Goal: Task Accomplishment & Management: Manage account settings

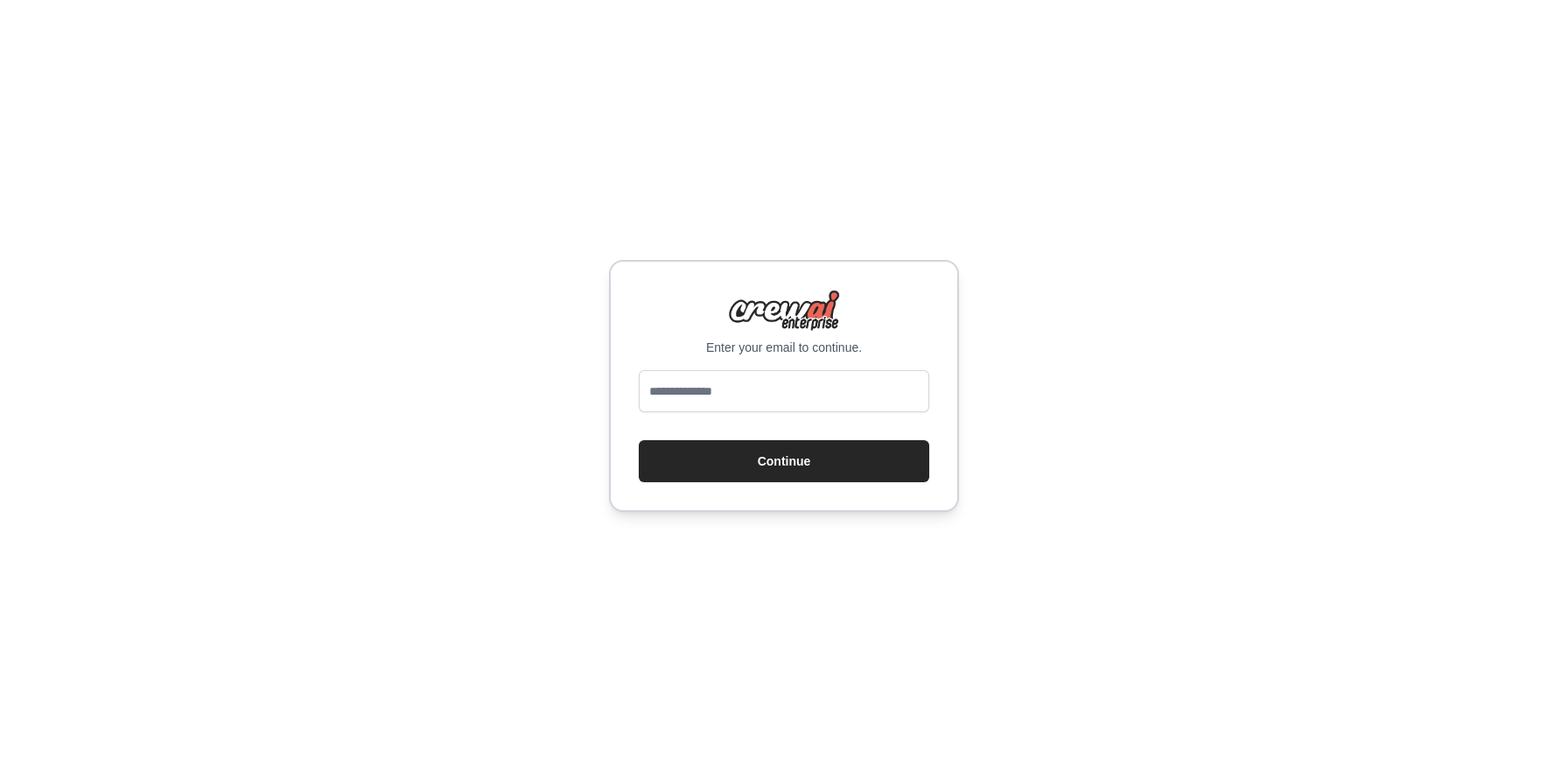
click at [735, 377] on input "email" at bounding box center [784, 391] width 290 height 42
type input "**********"
click at [751, 471] on button "Continue" at bounding box center [784, 460] width 290 height 42
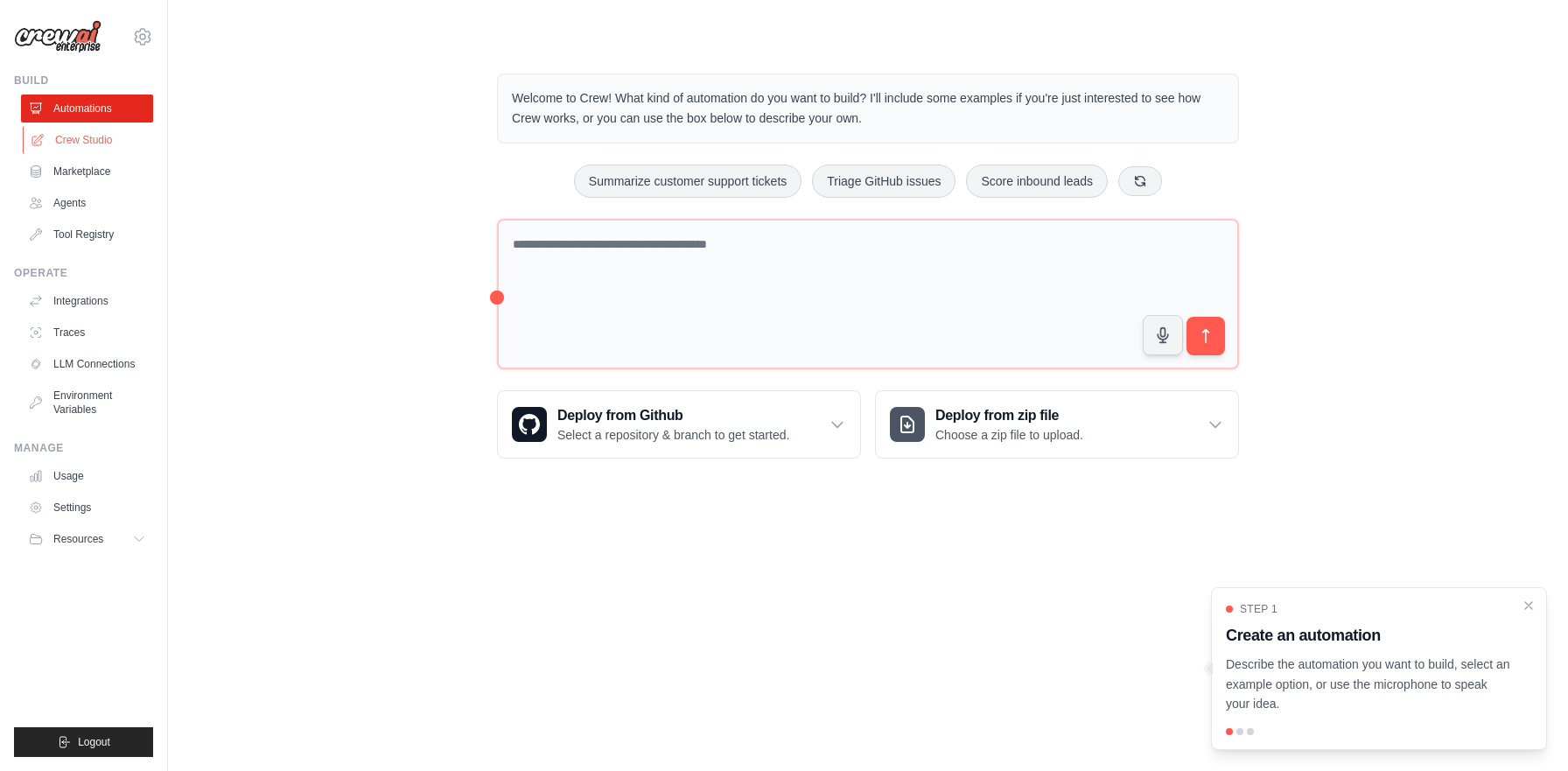
click at [91, 149] on link "Crew Studio" at bounding box center [89, 140] width 132 height 28
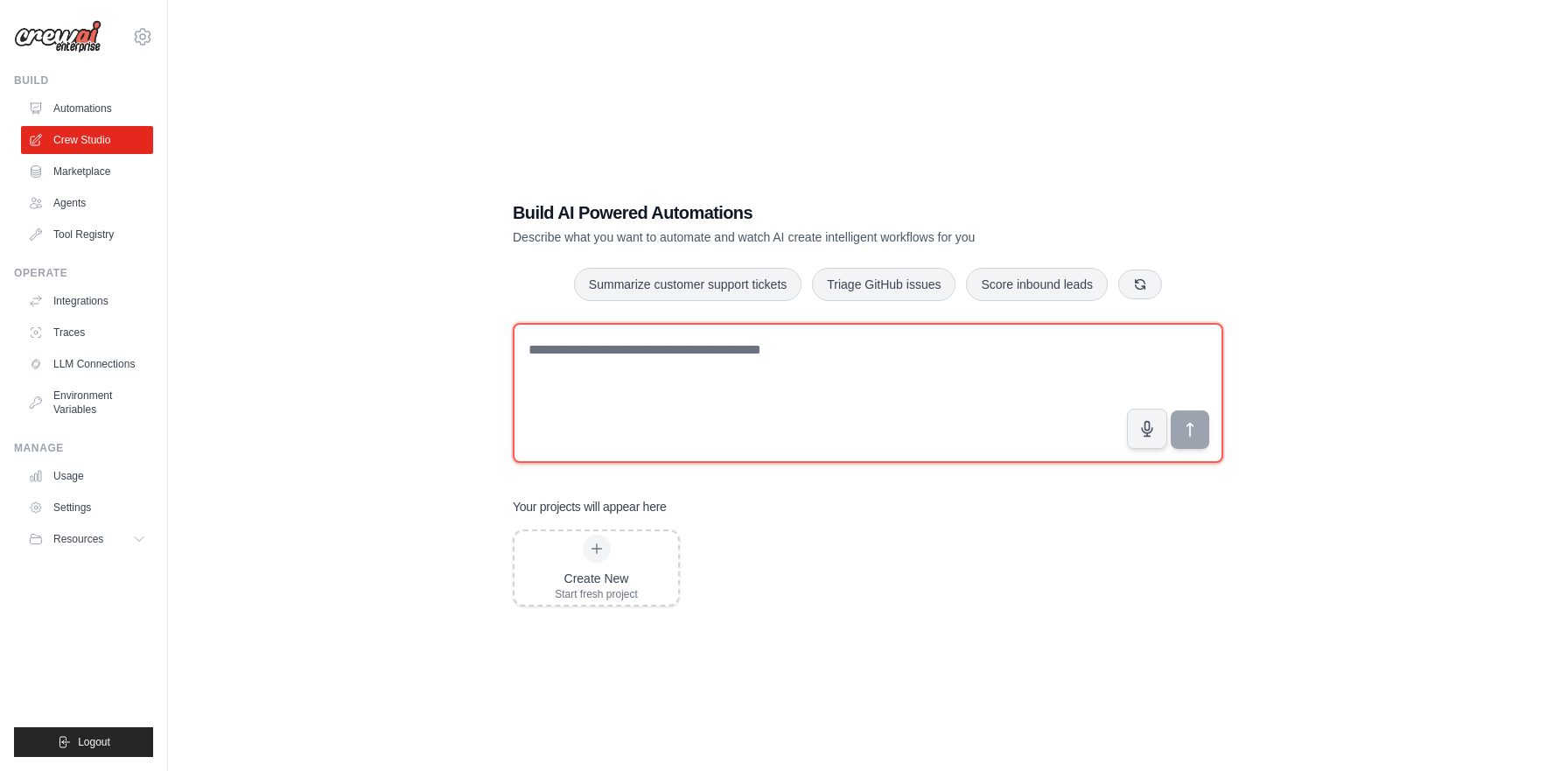
click at [652, 415] on textarea at bounding box center [868, 393] width 711 height 141
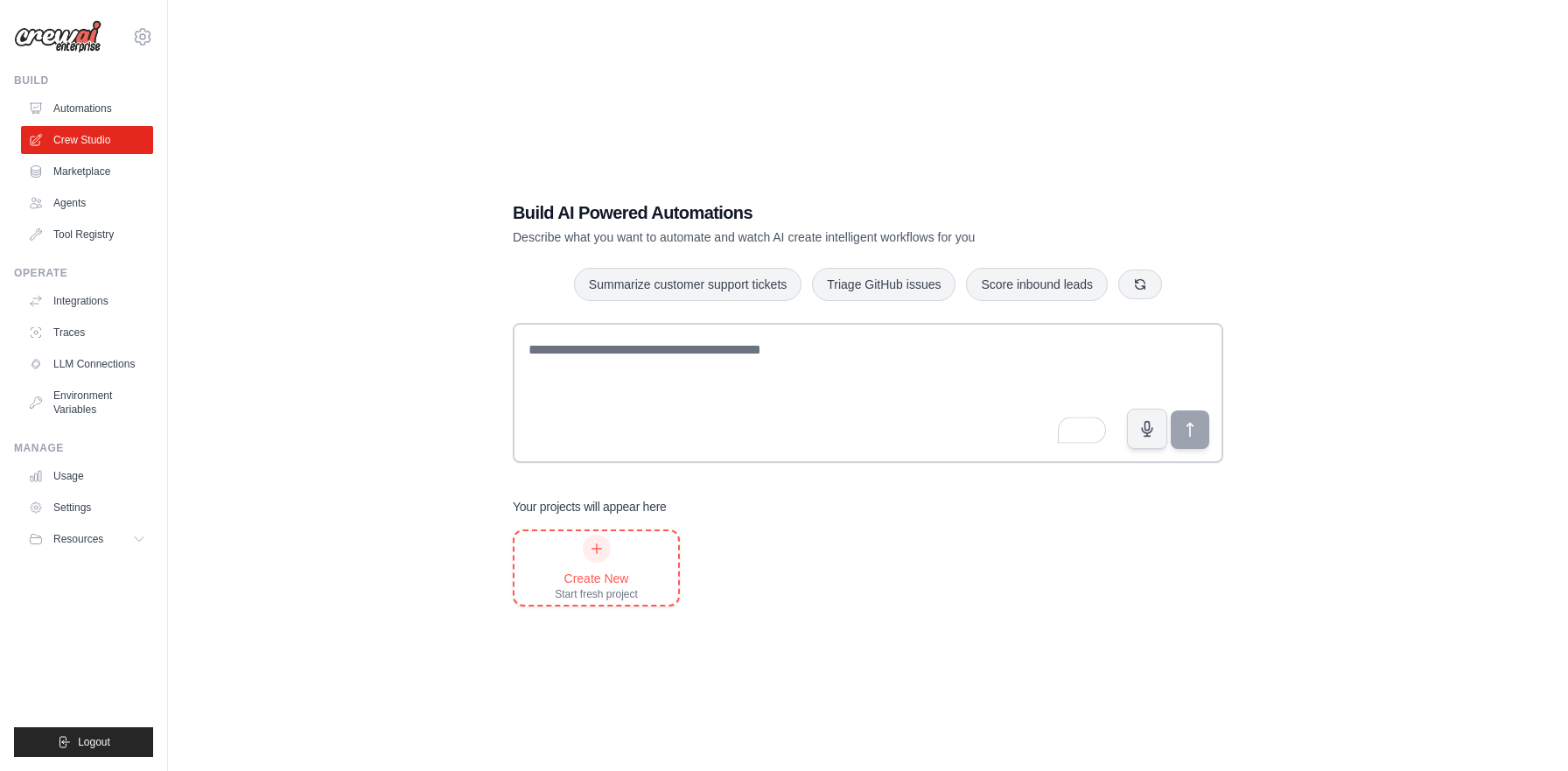
click at [595, 578] on div "Create New" at bounding box center [596, 578] width 83 height 18
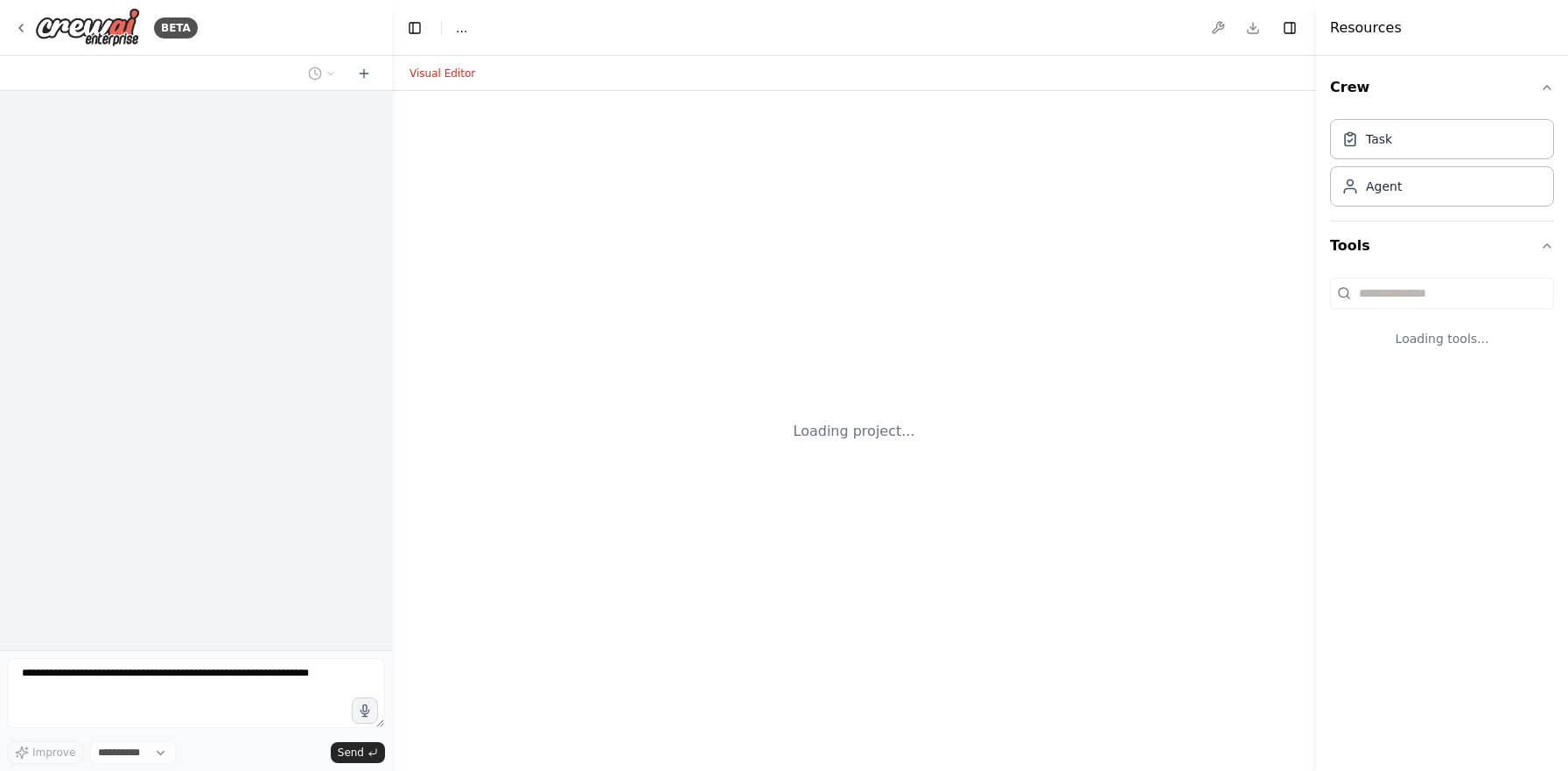
select select "****"
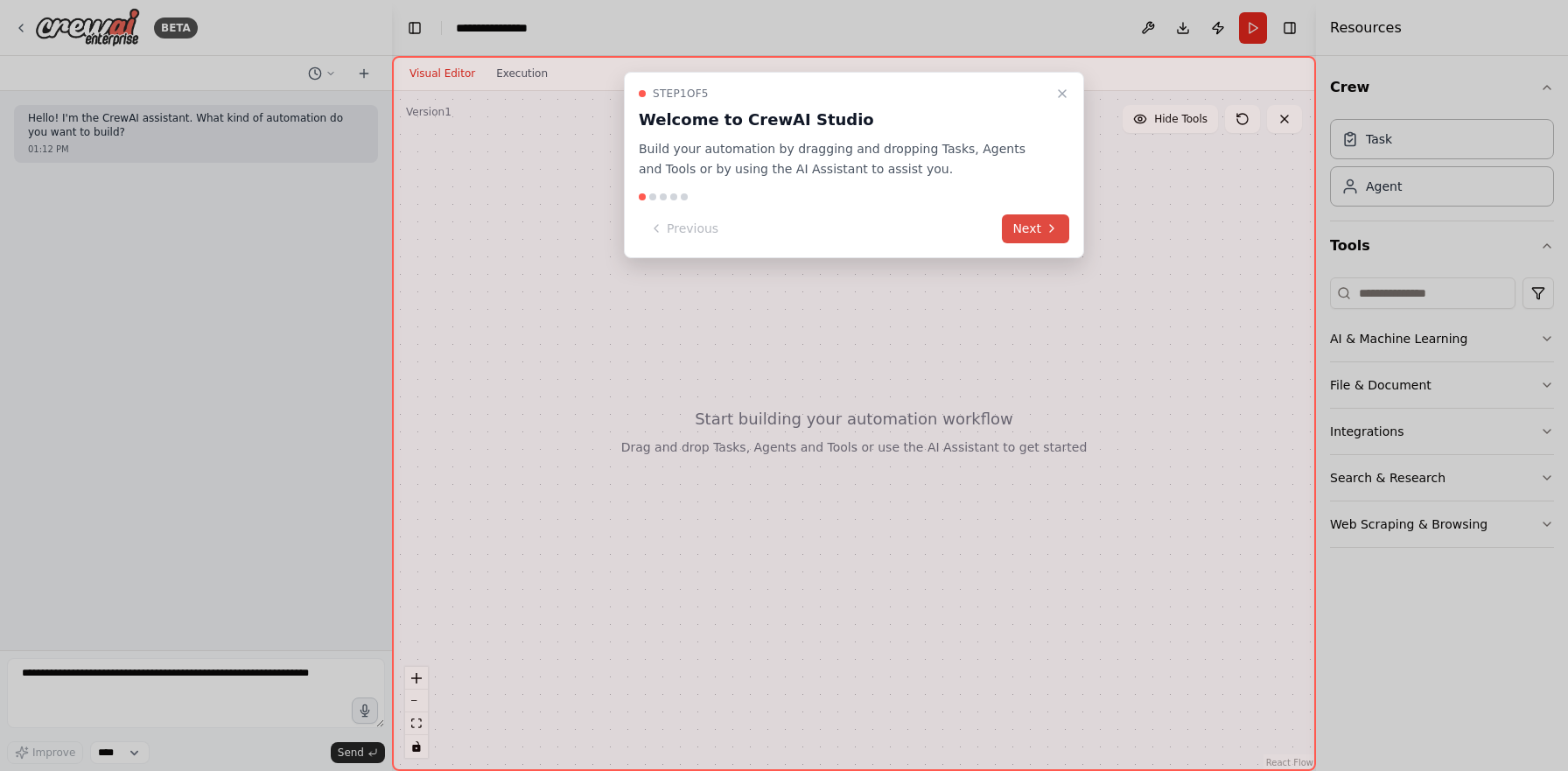
click at [1037, 231] on button "Next" at bounding box center [1035, 228] width 67 height 29
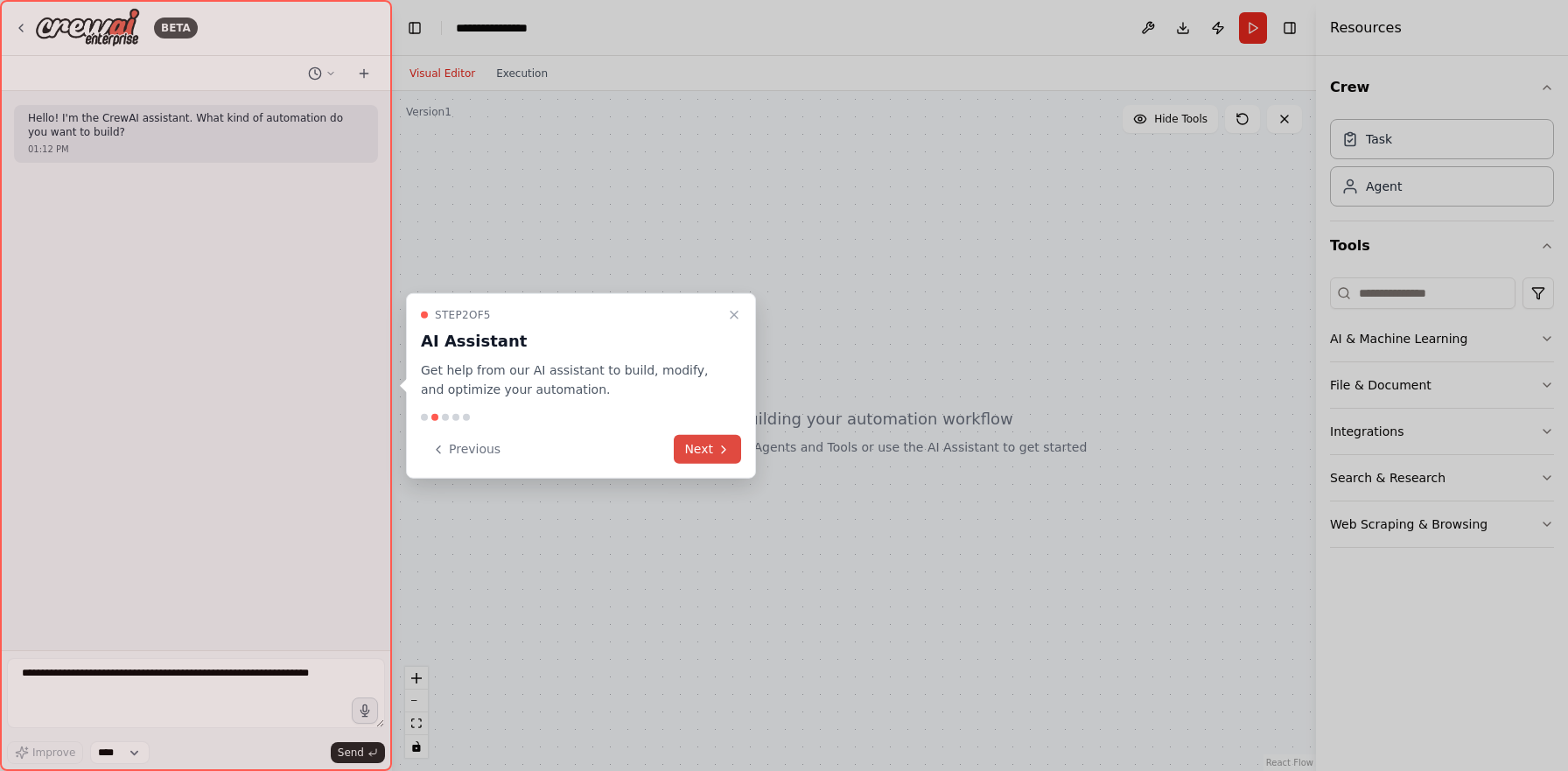
click at [707, 447] on button "Next" at bounding box center [707, 449] width 67 height 29
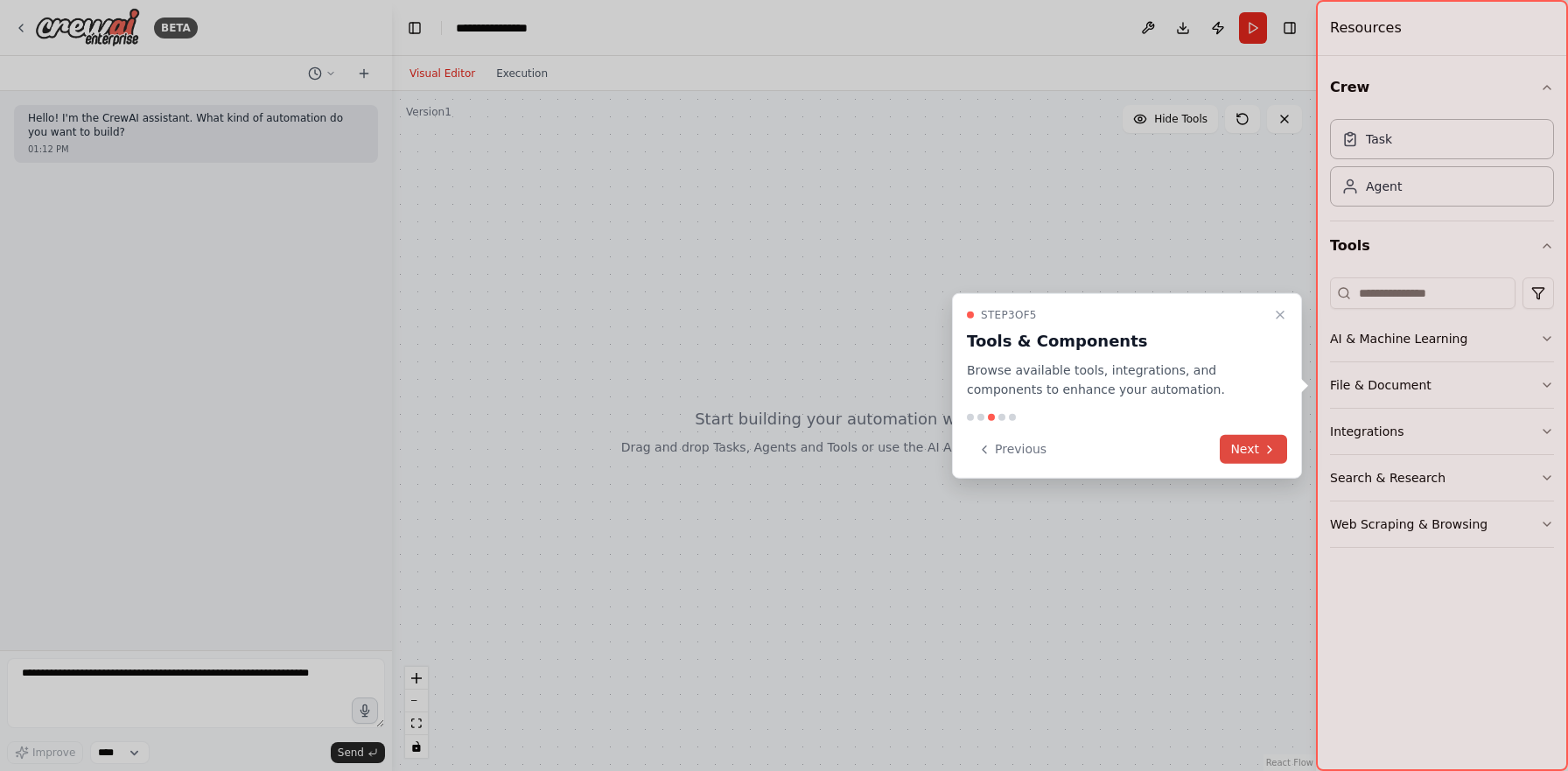
click at [1251, 455] on button "Next" at bounding box center [1253, 449] width 67 height 29
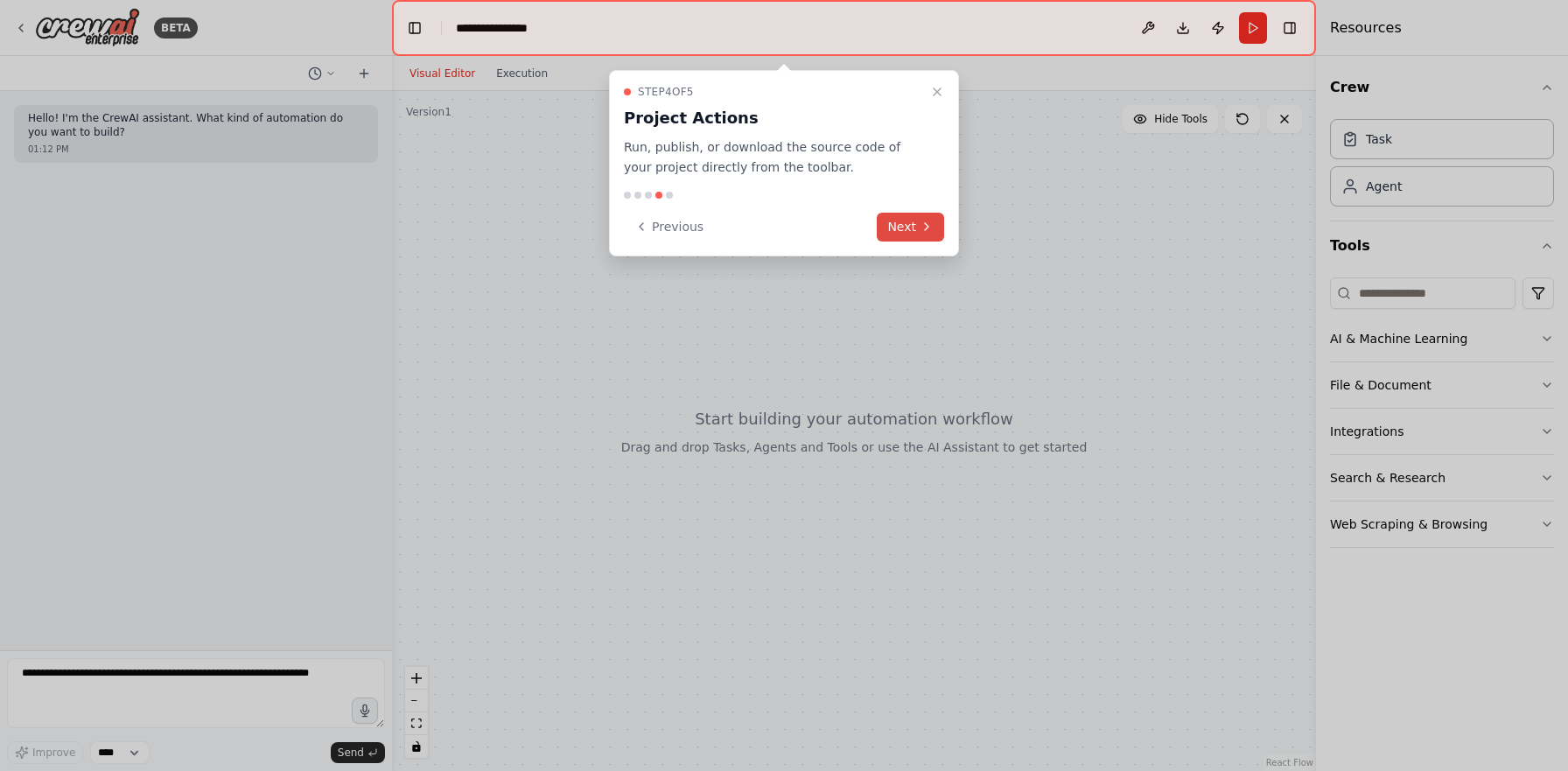
click at [903, 224] on button "Next" at bounding box center [910, 226] width 67 height 29
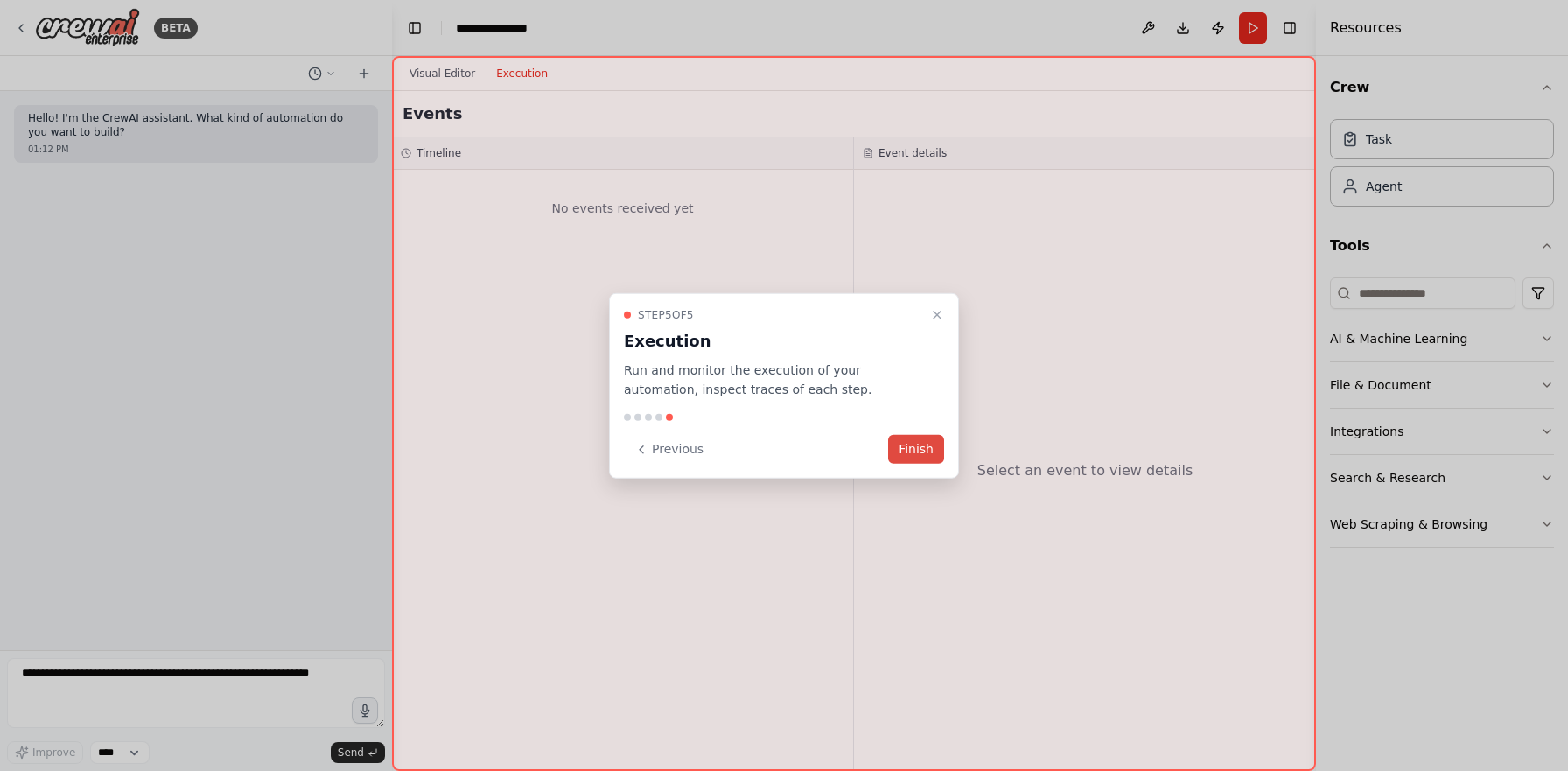
click at [909, 450] on button "Finish" at bounding box center [916, 449] width 56 height 29
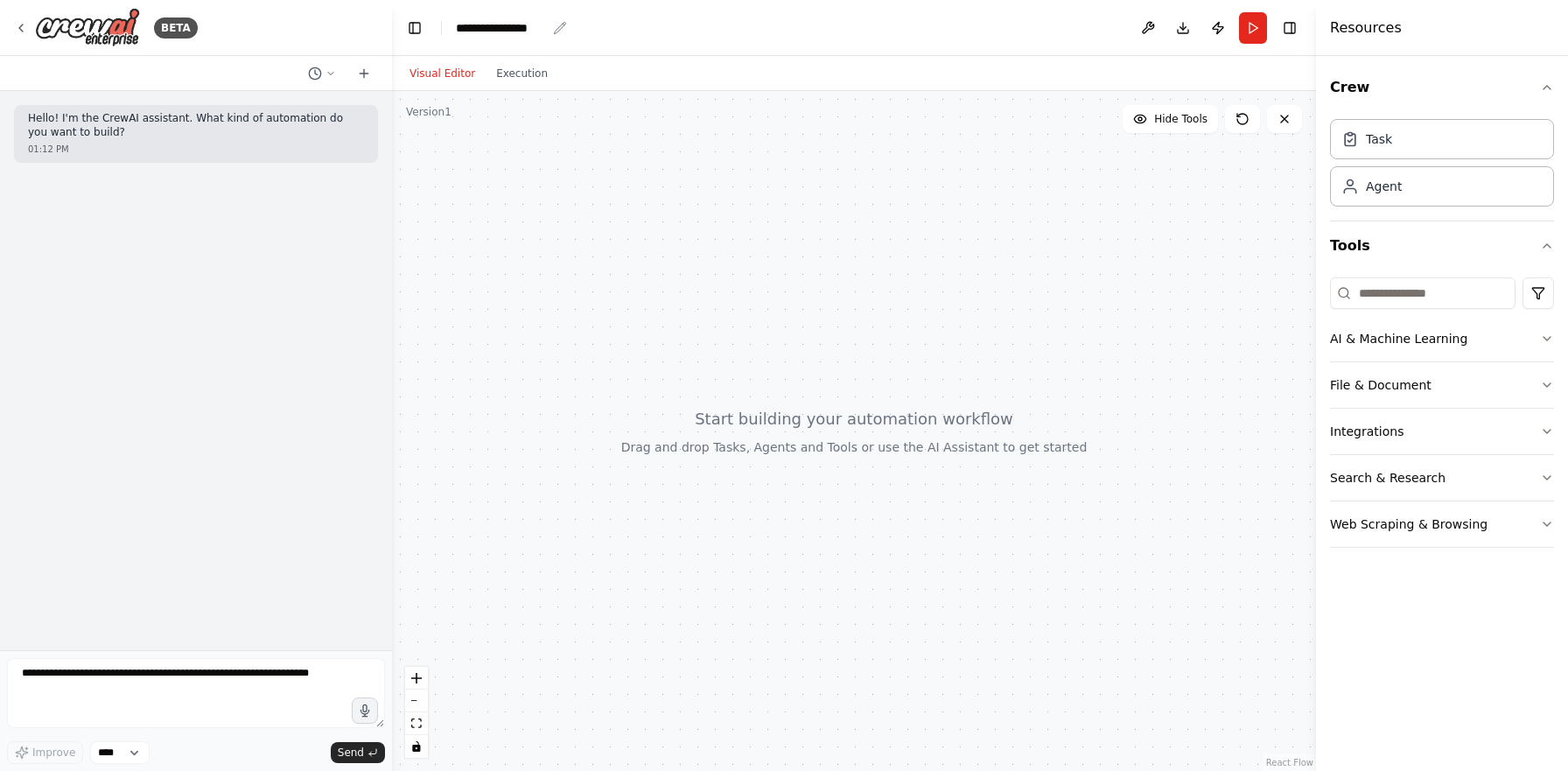
click at [502, 28] on div "**********" at bounding box center [501, 28] width 91 height 18
click at [565, 29] on div "**********" at bounding box center [521, 28] width 131 height 18
drag, startPoint x: 553, startPoint y: 25, endPoint x: 437, endPoint y: 24, distance: 116.0
click at [437, 24] on header "**********" at bounding box center [854, 28] width 924 height 56
click at [596, 161] on div at bounding box center [854, 431] width 924 height 680
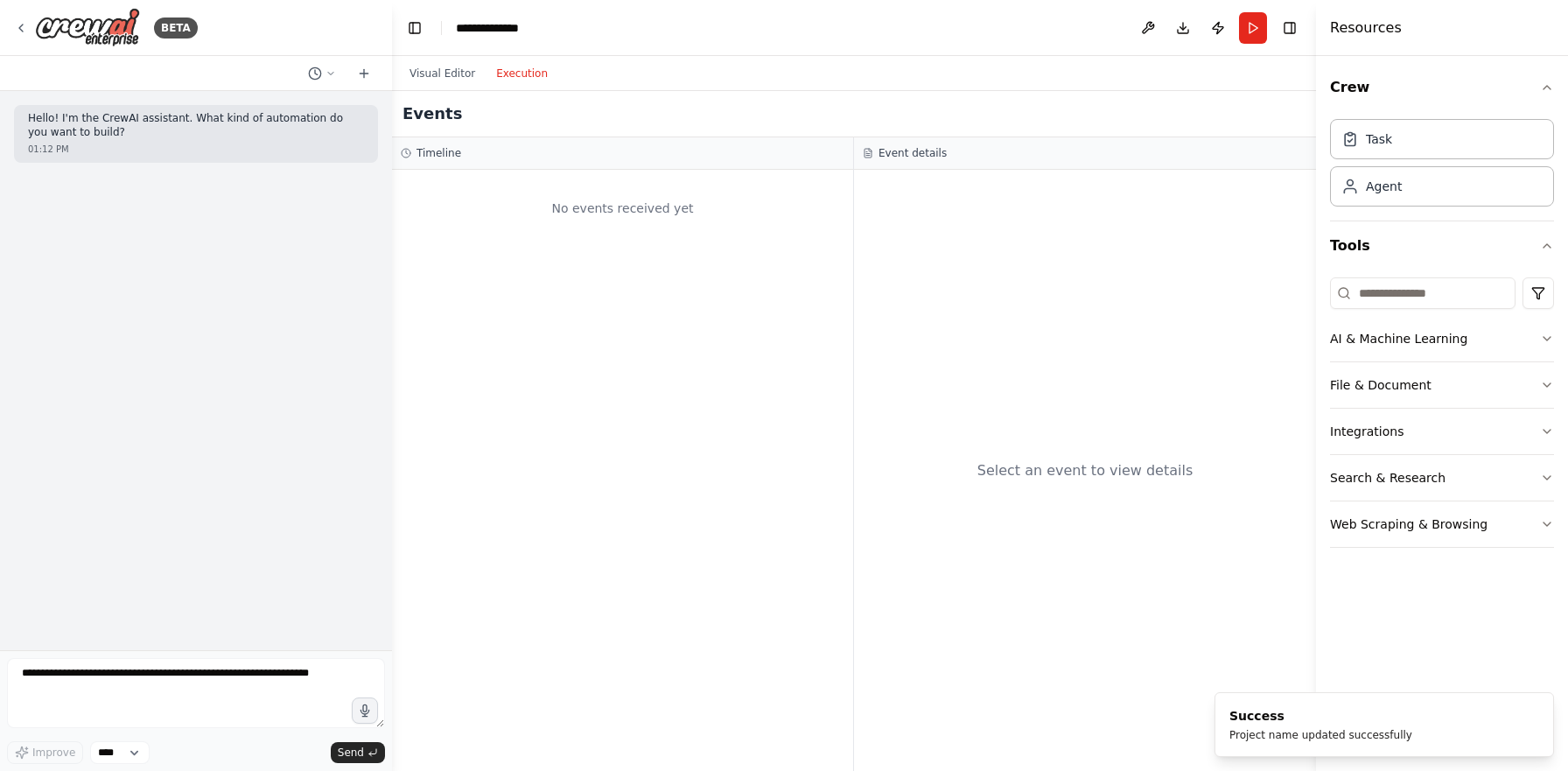
click at [504, 67] on button "Execution" at bounding box center [522, 73] width 73 height 21
click at [439, 75] on button "Visual Editor" at bounding box center [443, 73] width 87 height 21
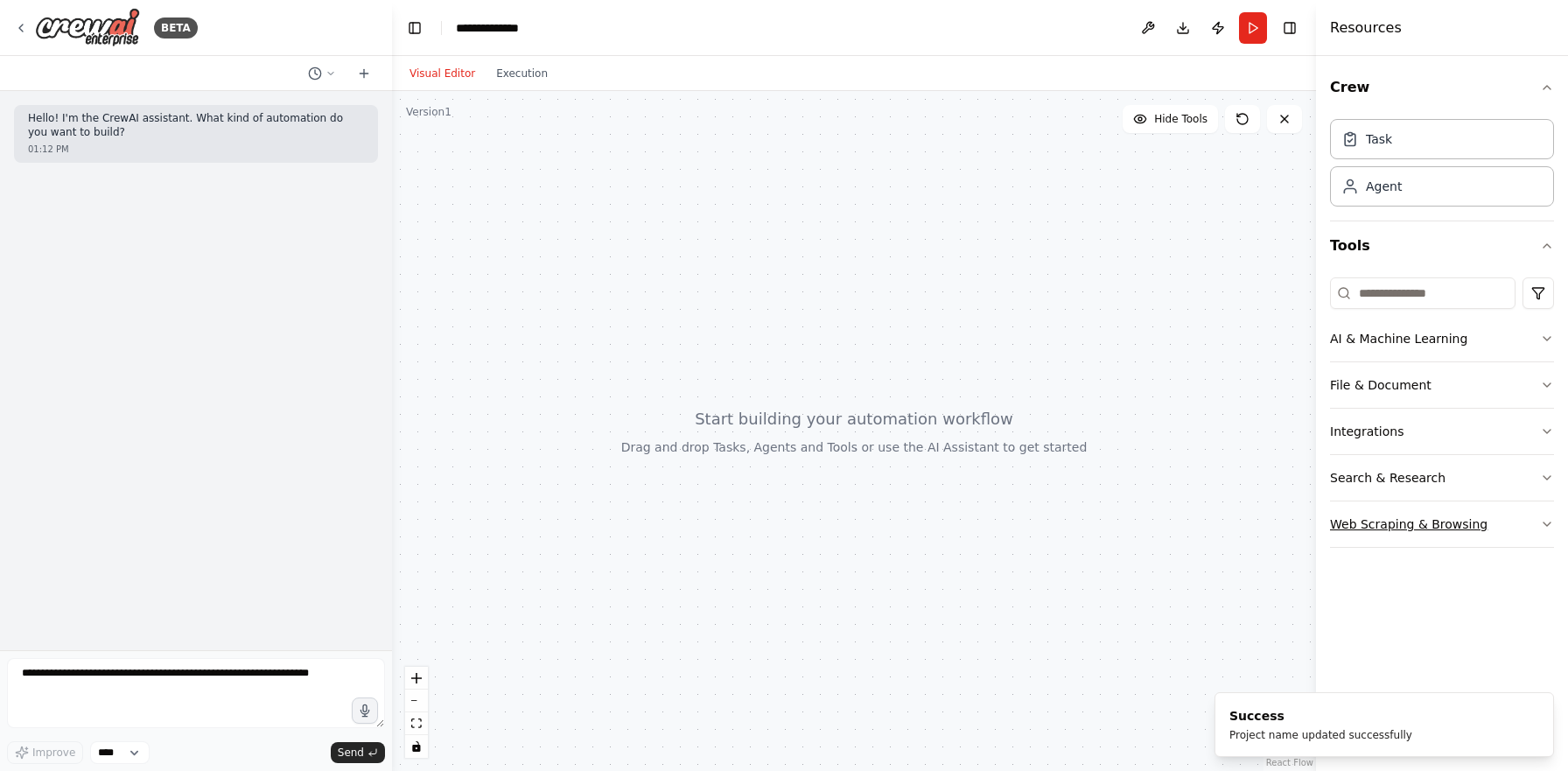
click at [1401, 520] on button "Web Scraping & Browsing" at bounding box center [1441, 524] width 224 height 45
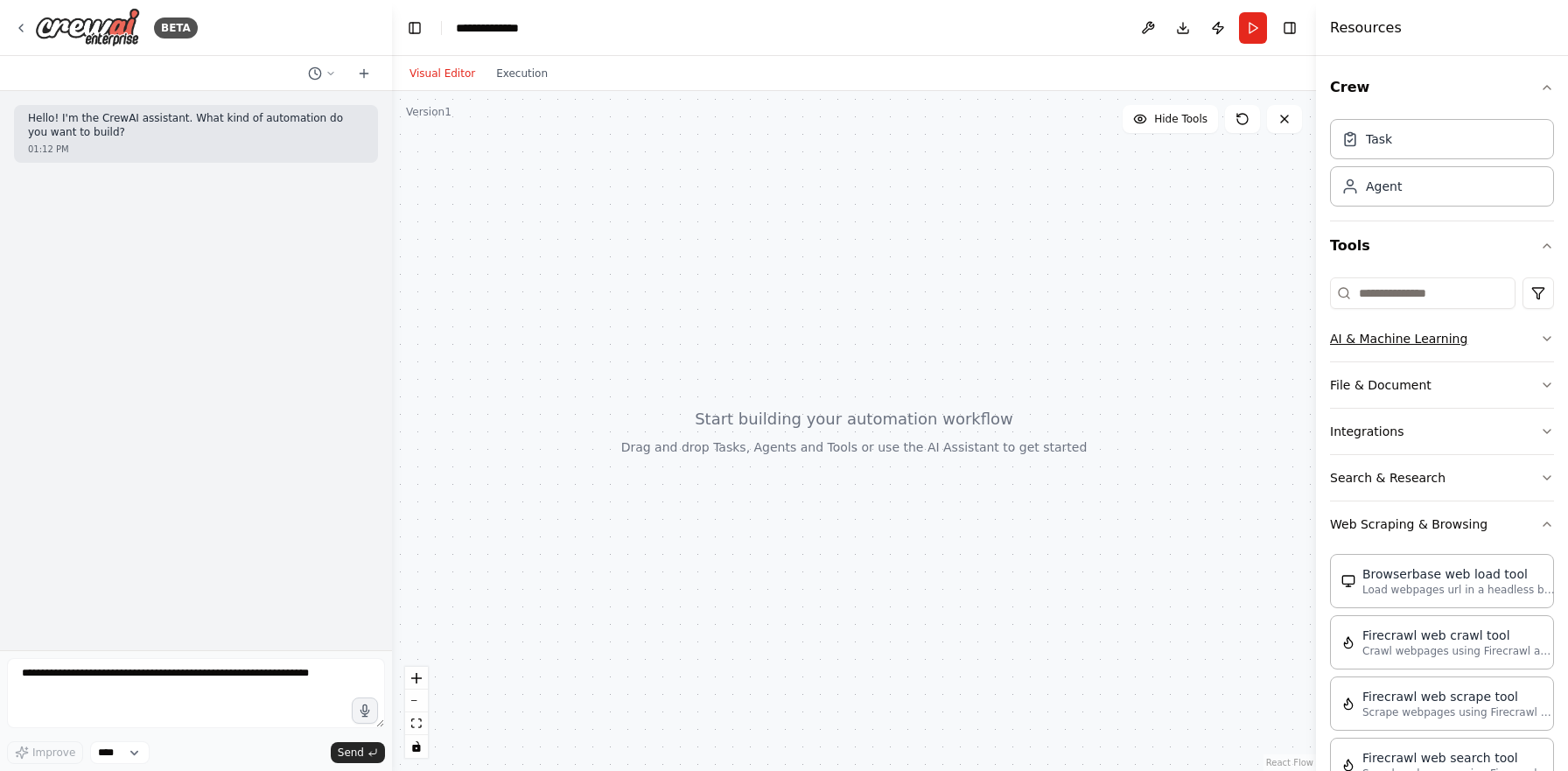
click at [1417, 356] on button "AI & Machine Learning" at bounding box center [1441, 338] width 224 height 45
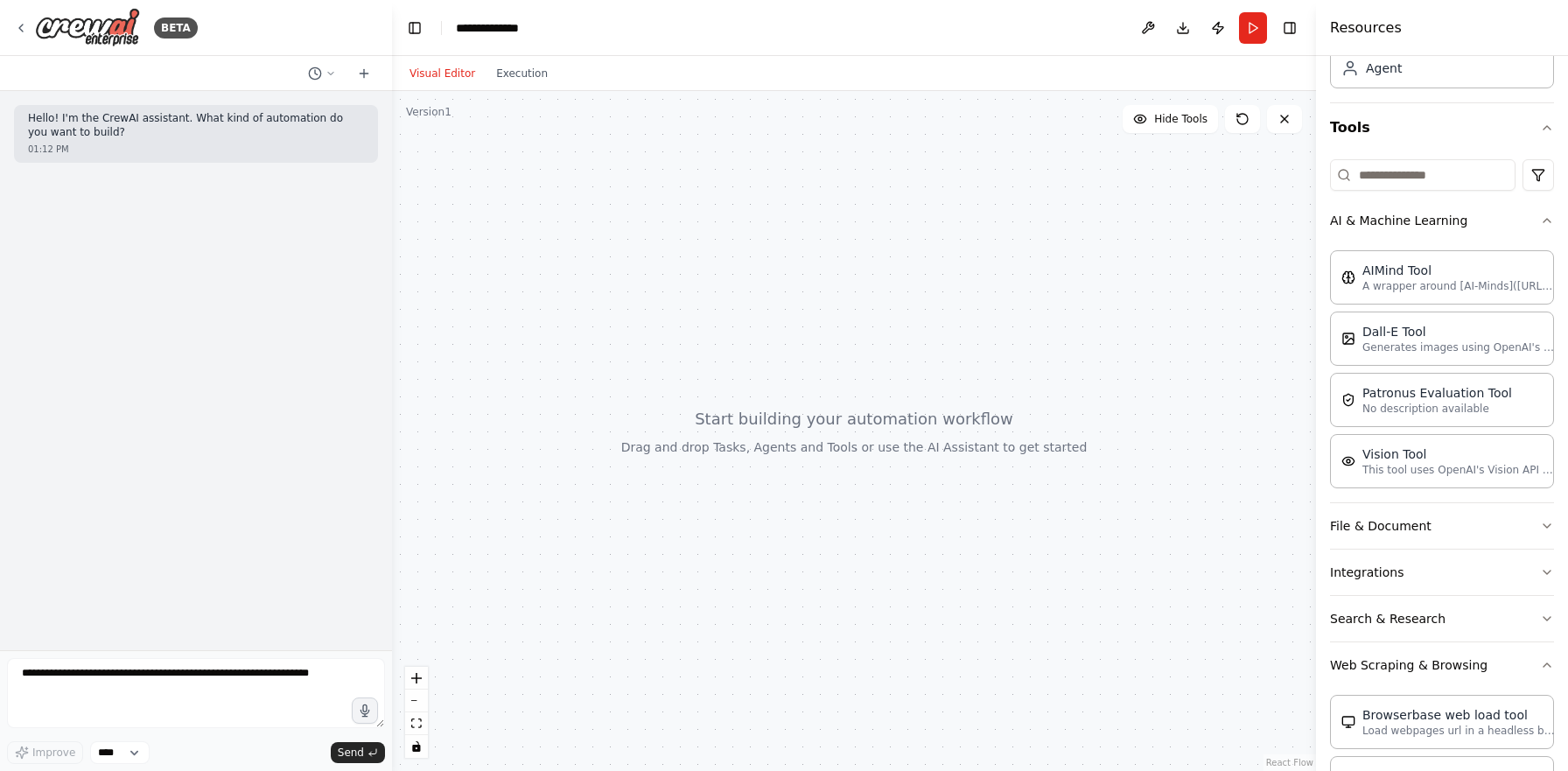
scroll to position [128, 0]
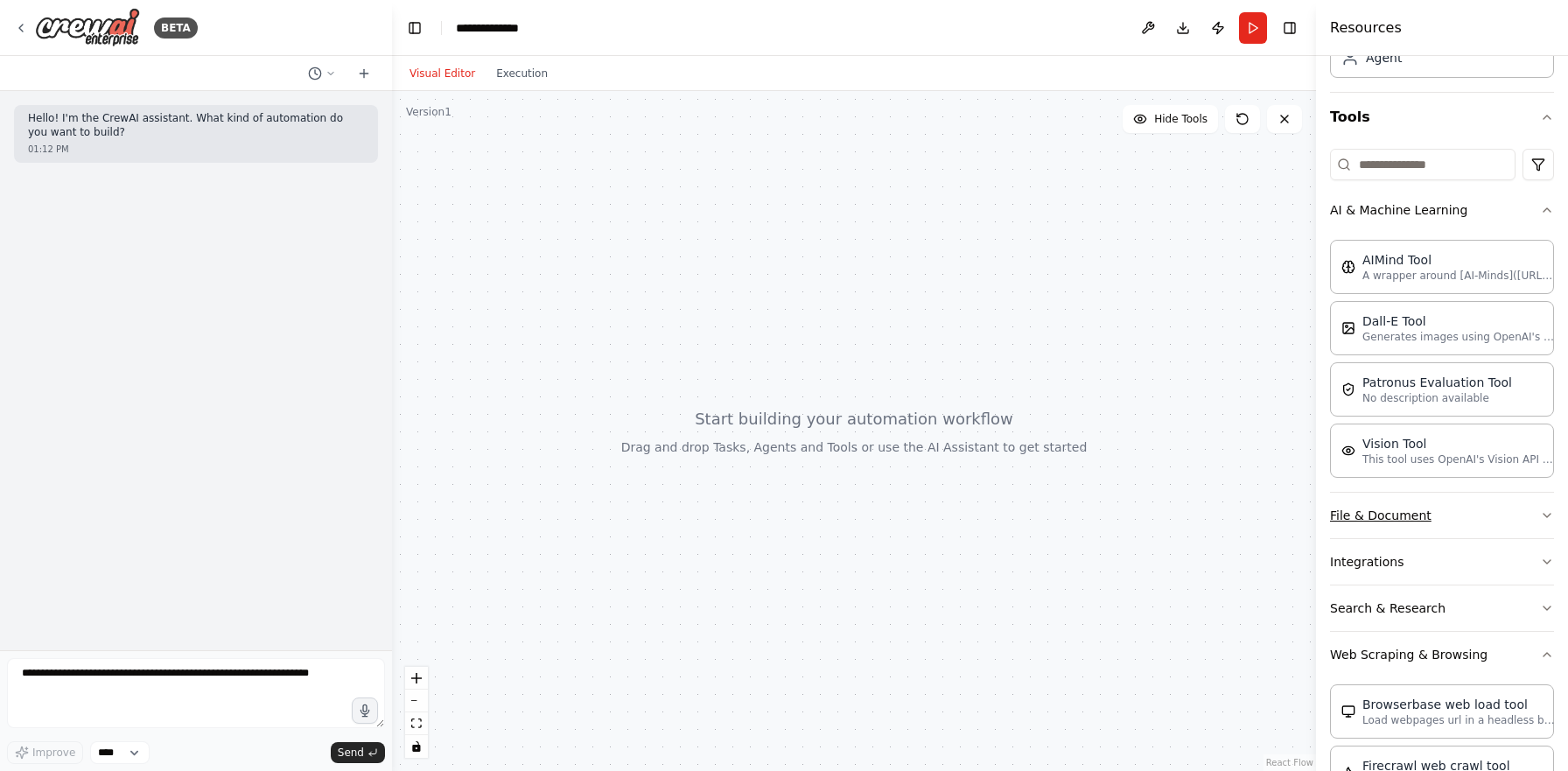
click at [1412, 508] on button "File & Document" at bounding box center [1441, 515] width 224 height 45
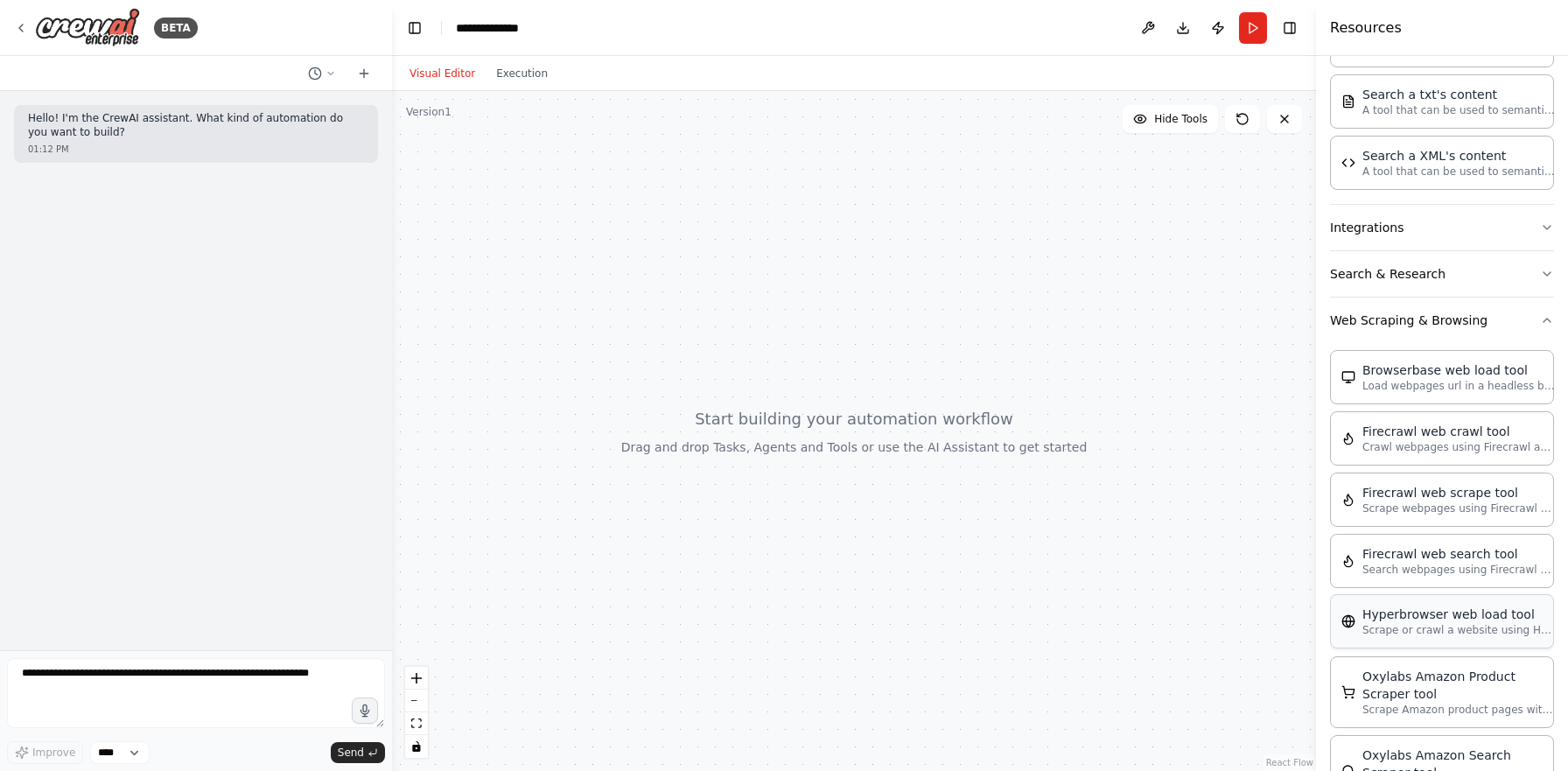
scroll to position [733, 0]
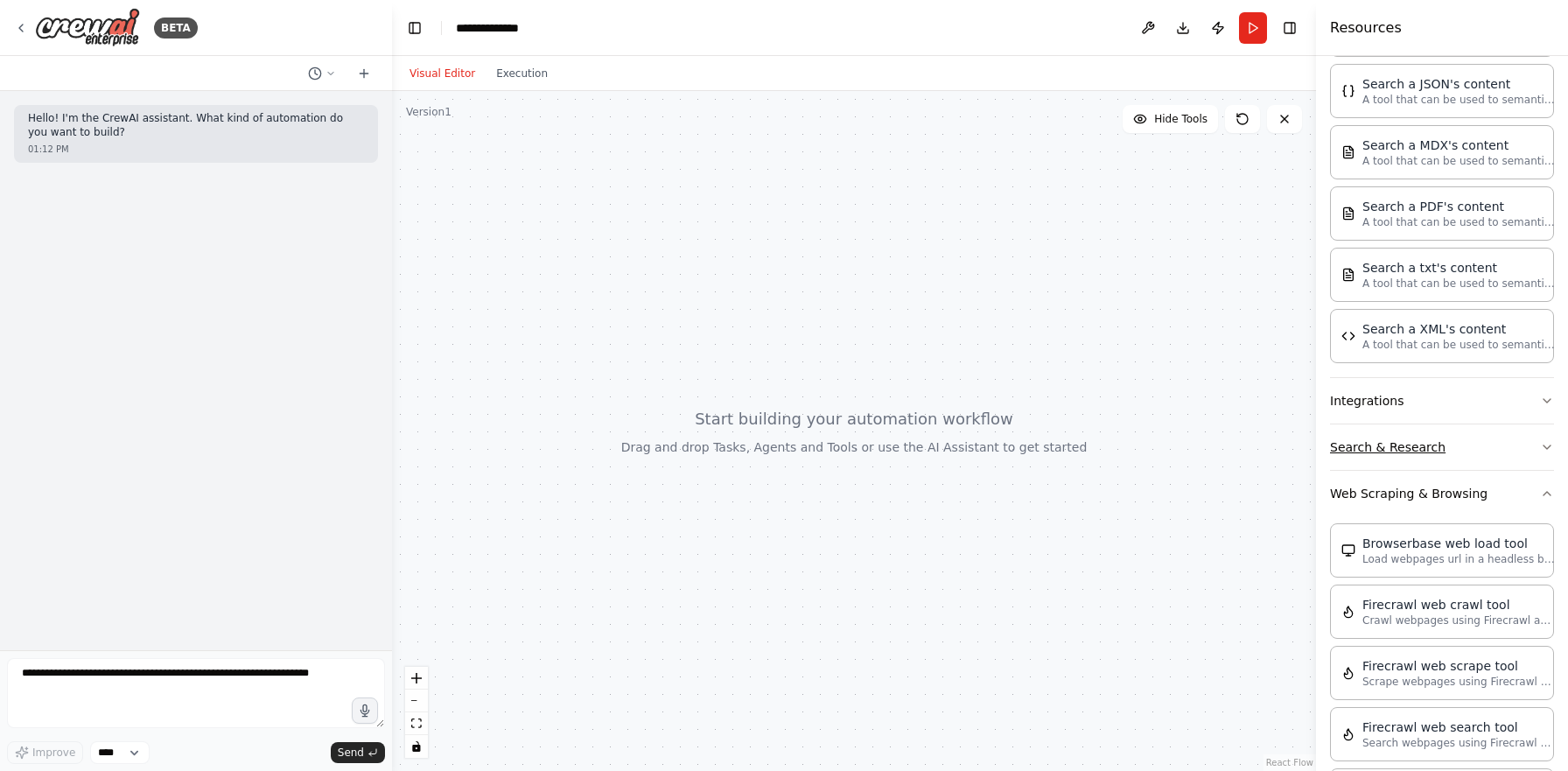
click at [1415, 435] on button "Search & Research" at bounding box center [1441, 447] width 224 height 45
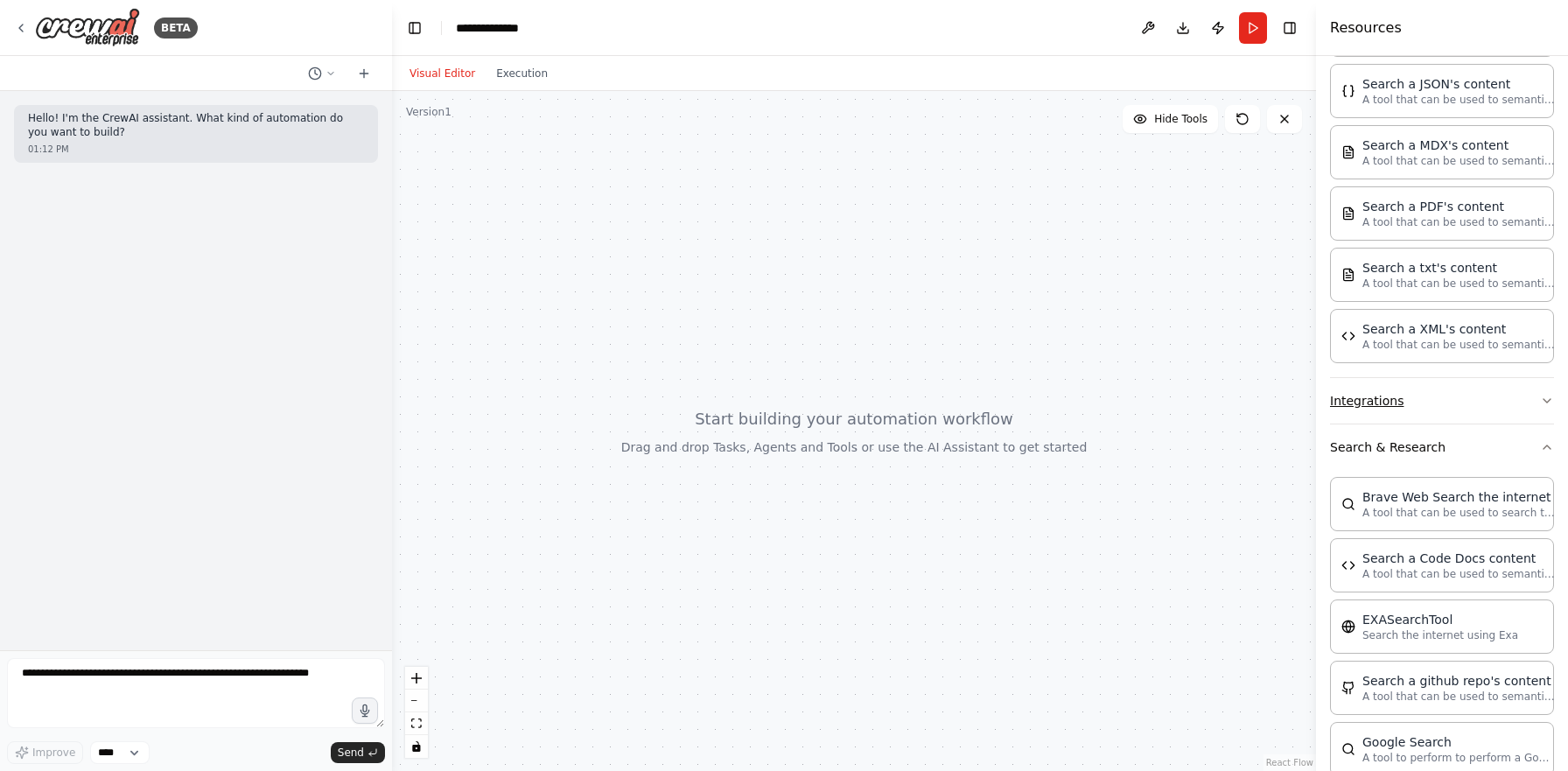
click at [1426, 383] on button "Integrations" at bounding box center [1441, 400] width 224 height 45
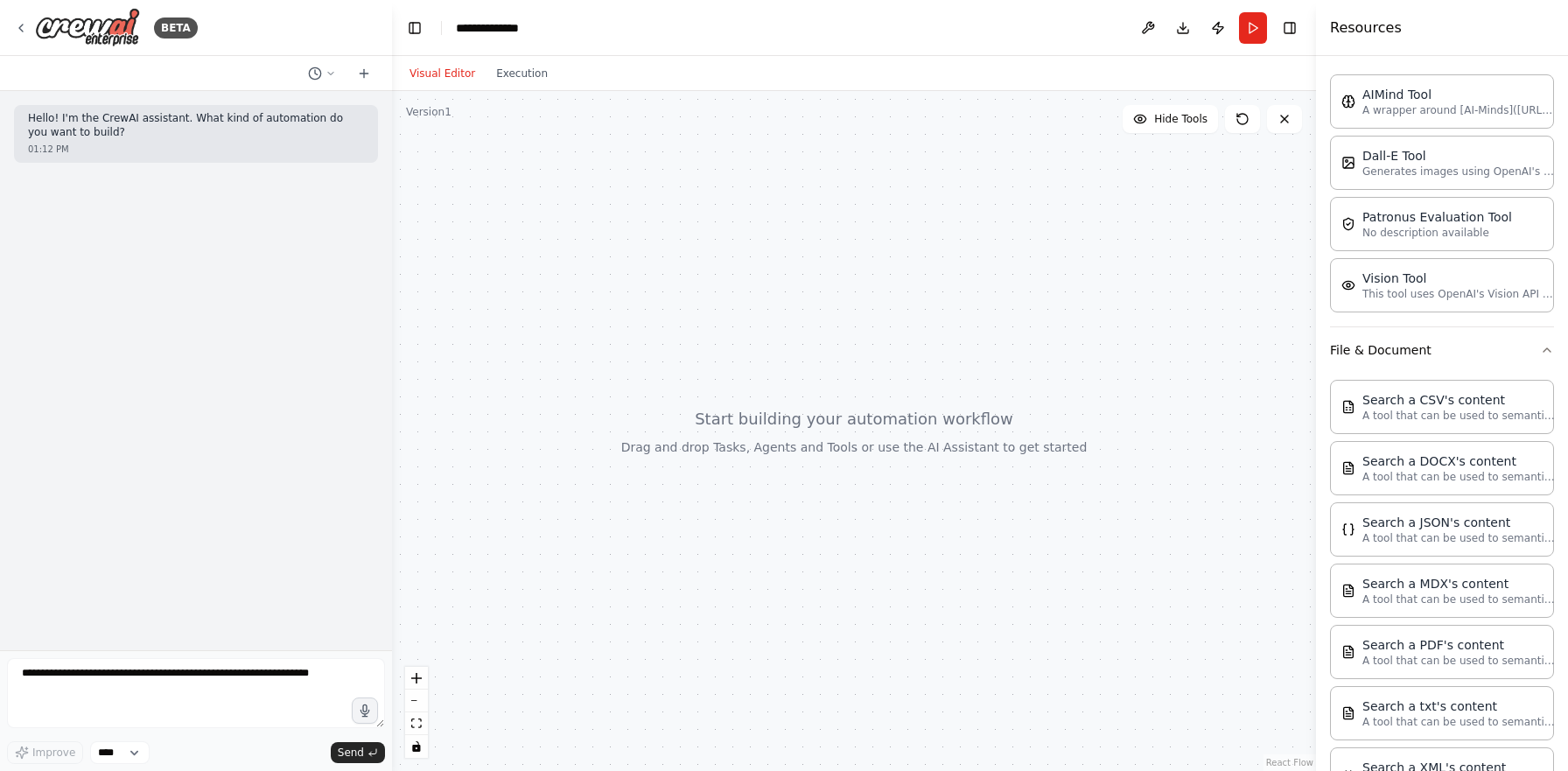
scroll to position [0, 0]
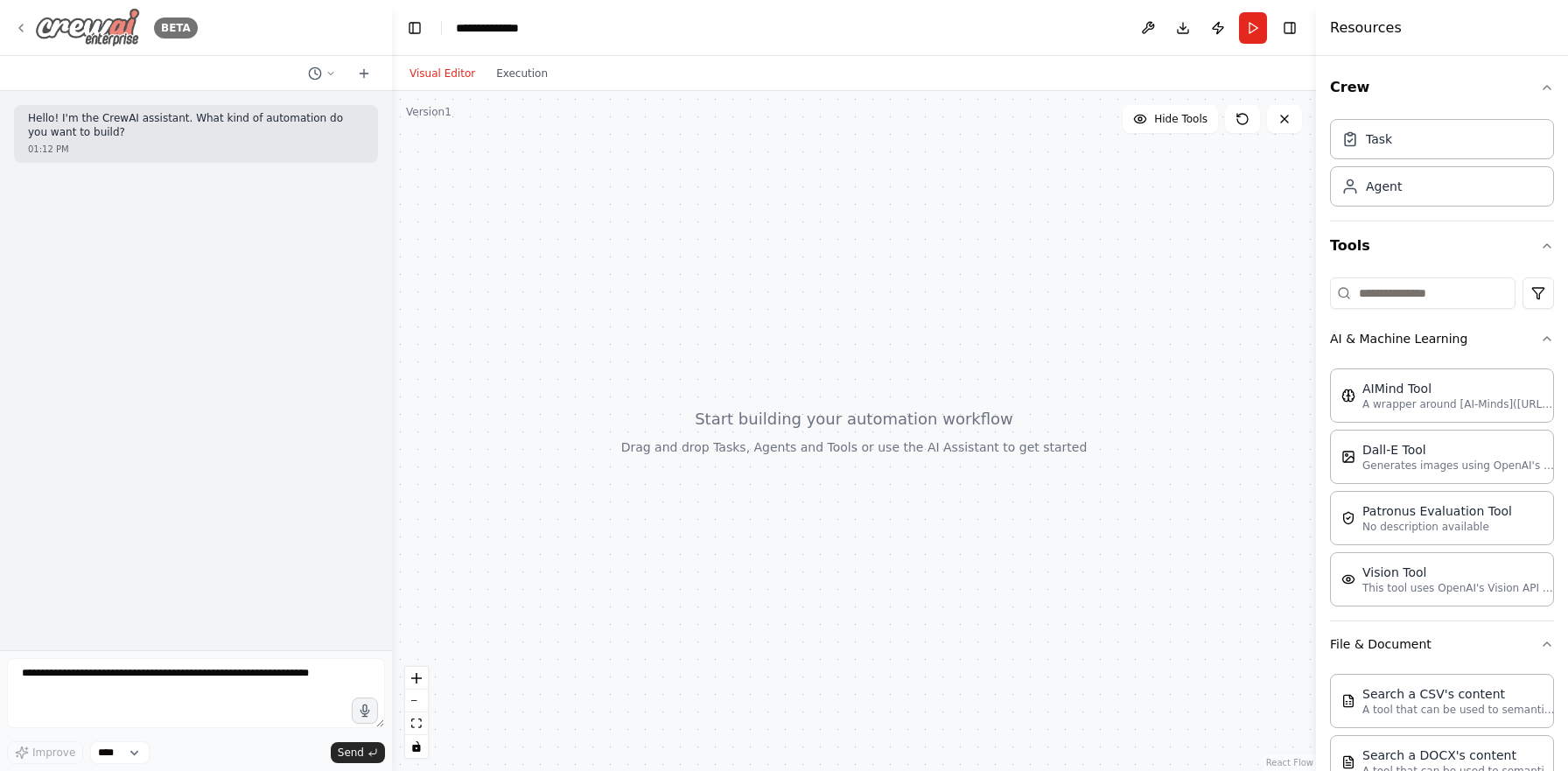
click at [21, 25] on icon at bounding box center [21, 29] width 4 height 7
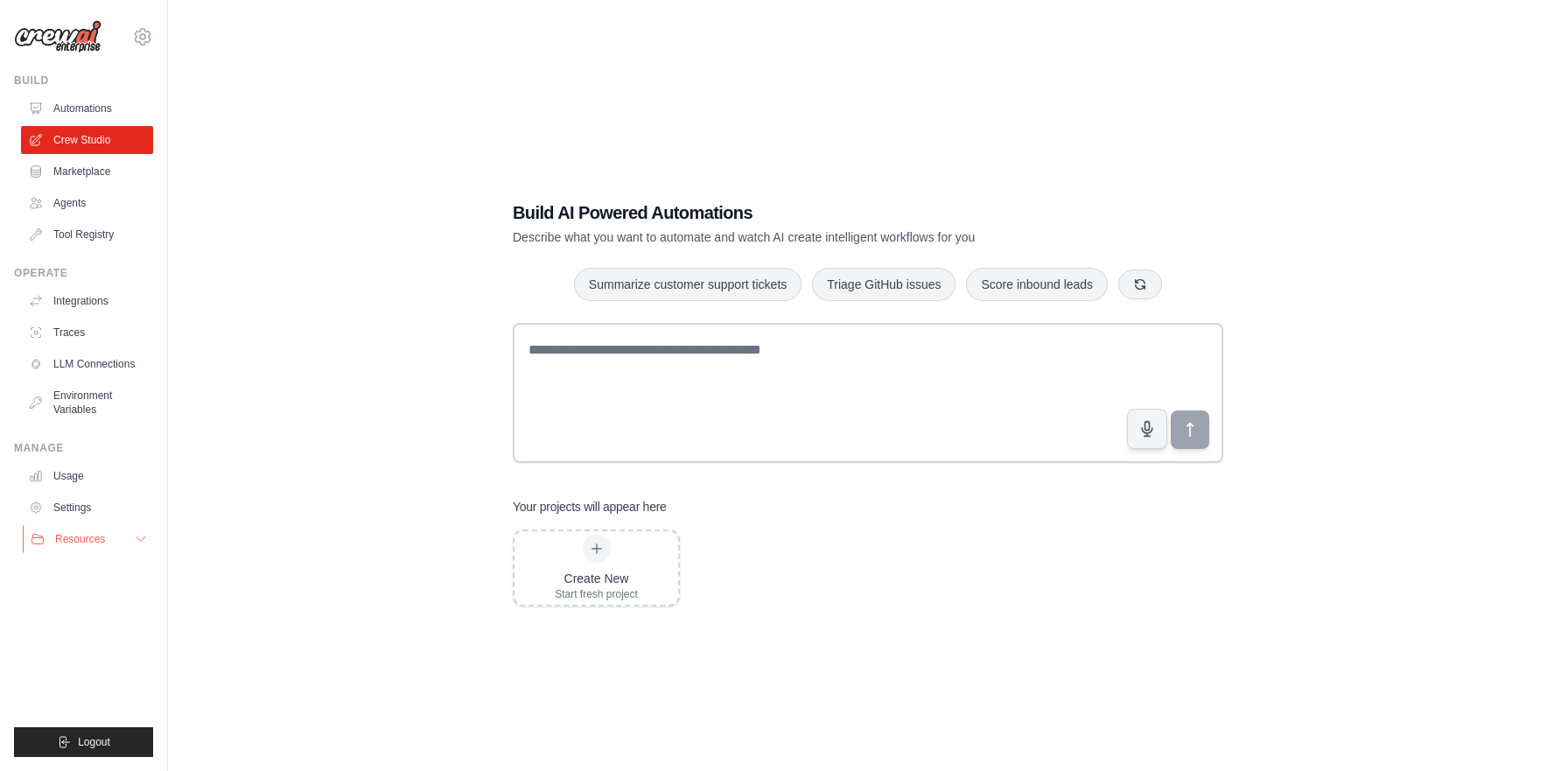
click at [92, 537] on span "Resources" at bounding box center [80, 539] width 50 height 14
click at [100, 367] on link "LLM Connections" at bounding box center [89, 364] width 132 height 28
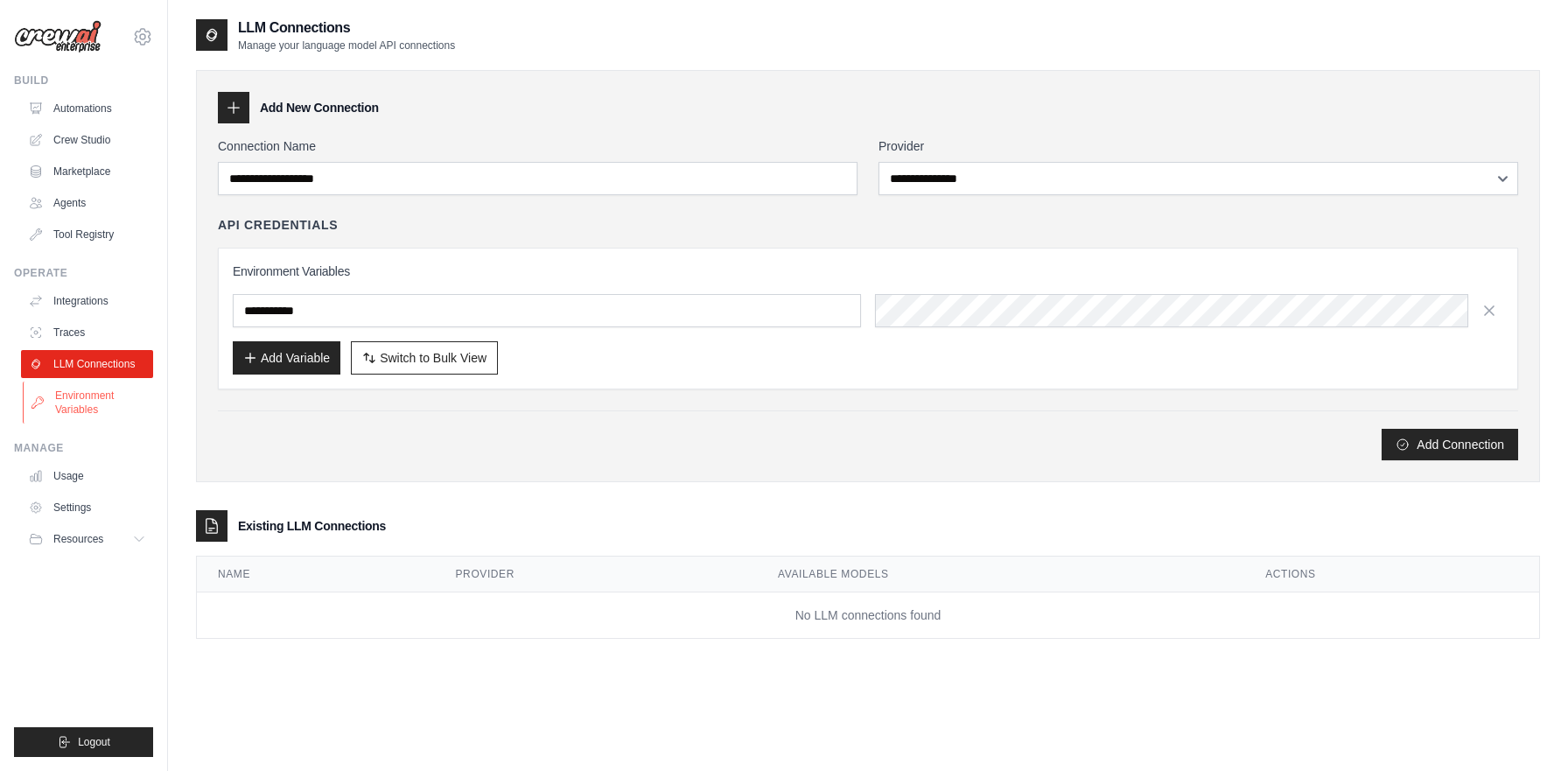
click at [91, 404] on link "Environment Variables" at bounding box center [89, 402] width 132 height 42
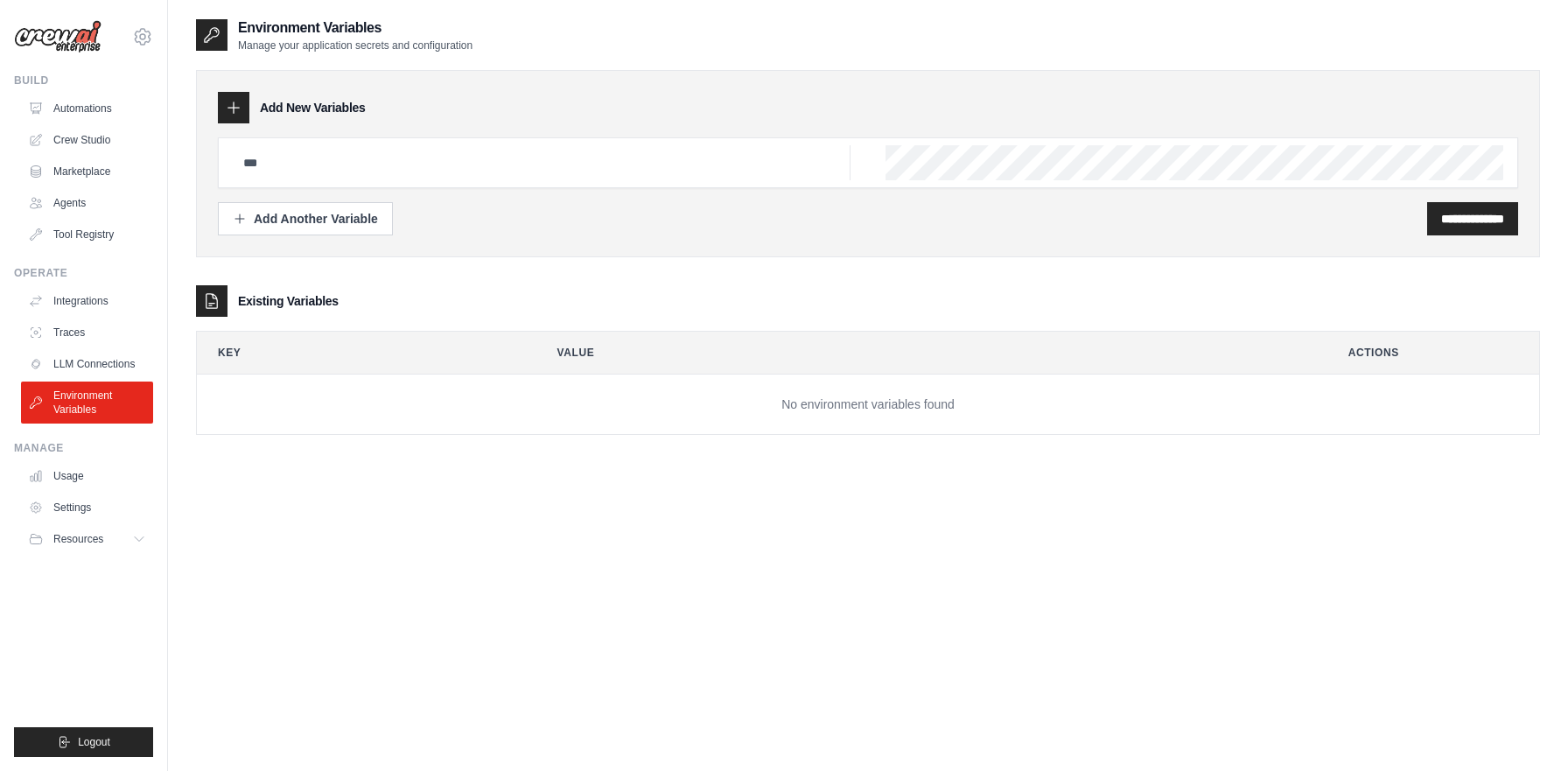
click at [91, 315] on ul "Integrations Traces LLM Connections Environment Variables" at bounding box center [87, 356] width 132 height 137
click at [80, 337] on link "Traces" at bounding box center [89, 333] width 132 height 28
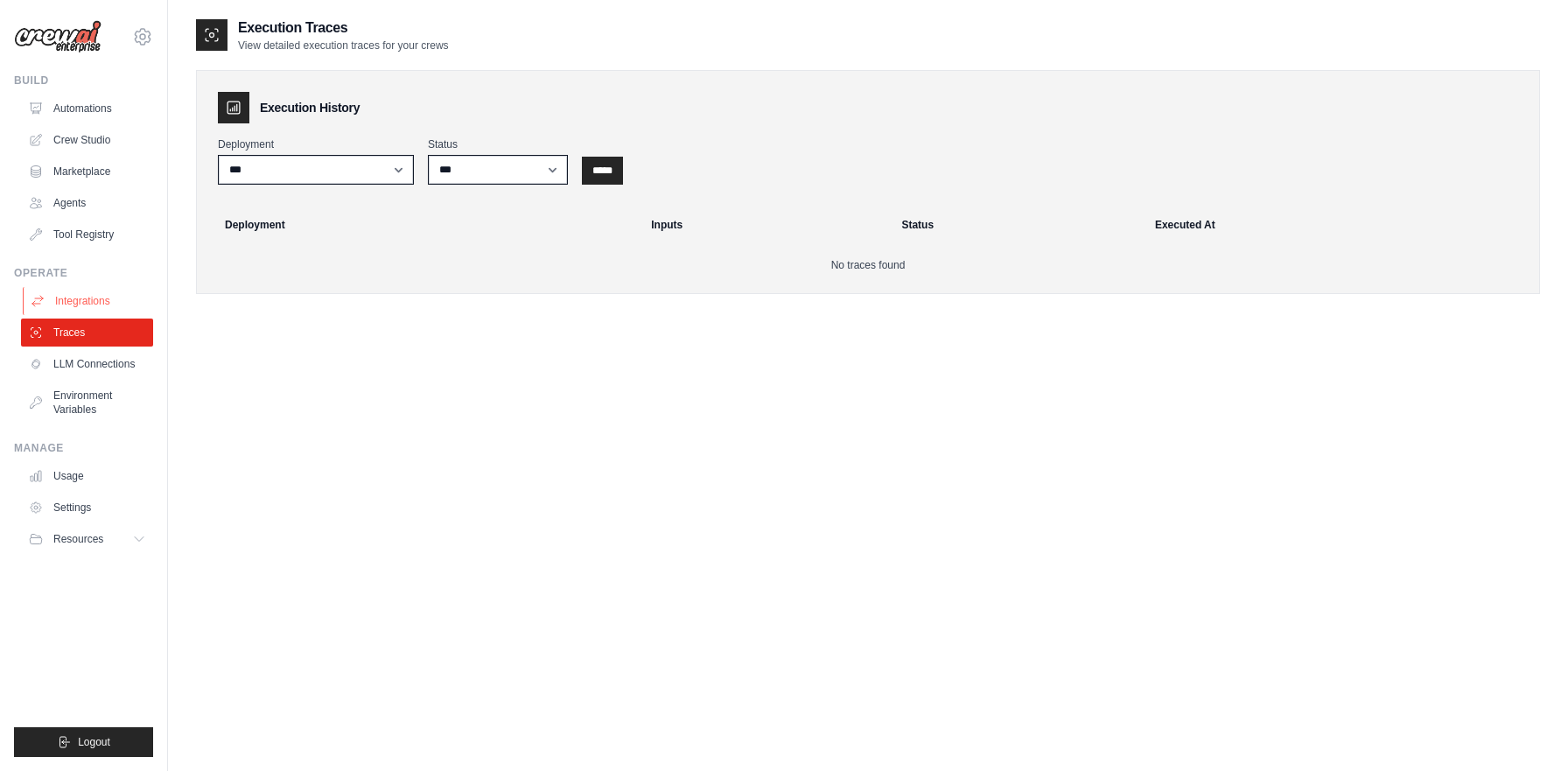
click at [94, 302] on link "Integrations" at bounding box center [89, 301] width 132 height 28
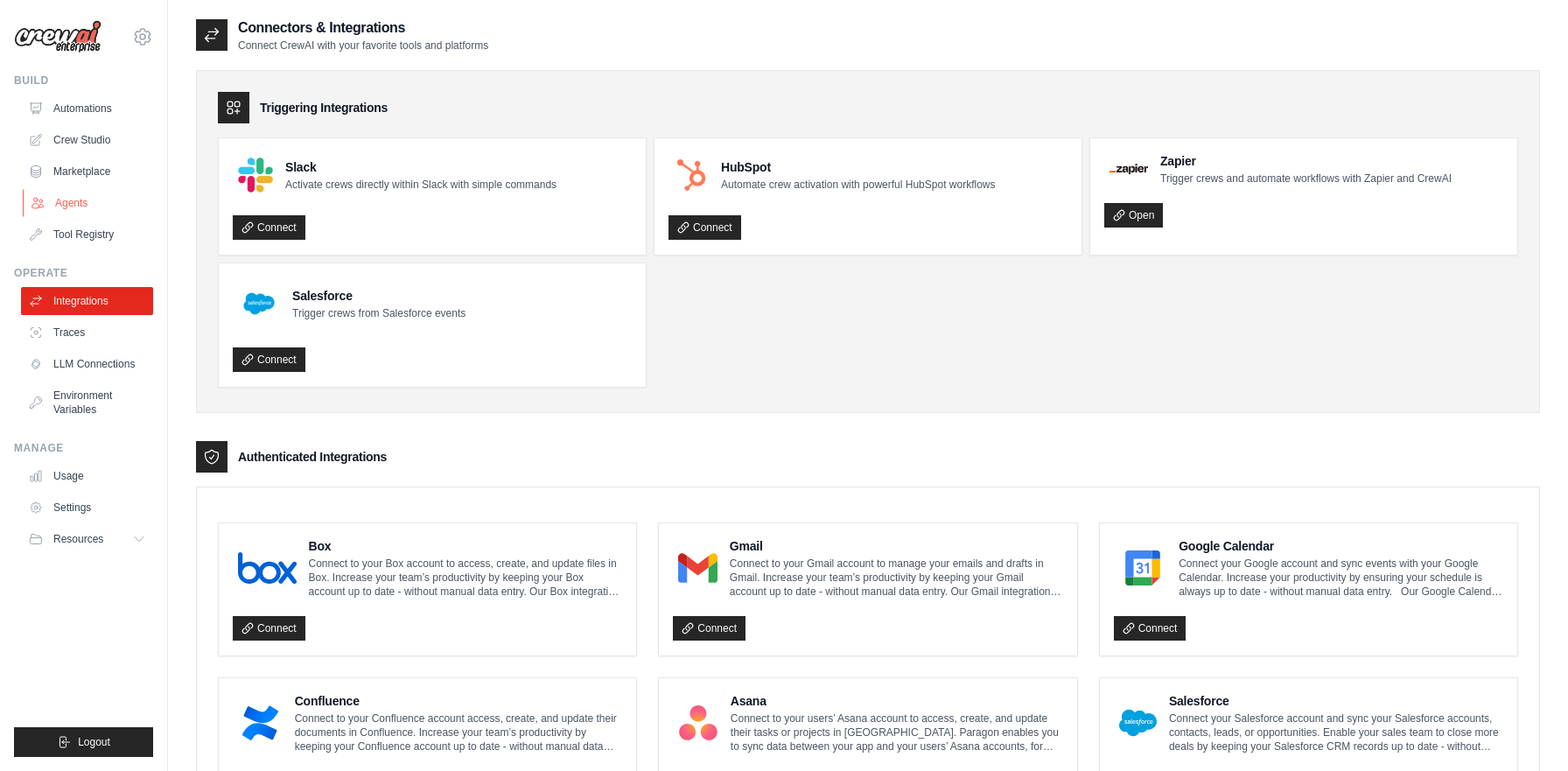
click at [80, 203] on link "Agents" at bounding box center [89, 203] width 132 height 28
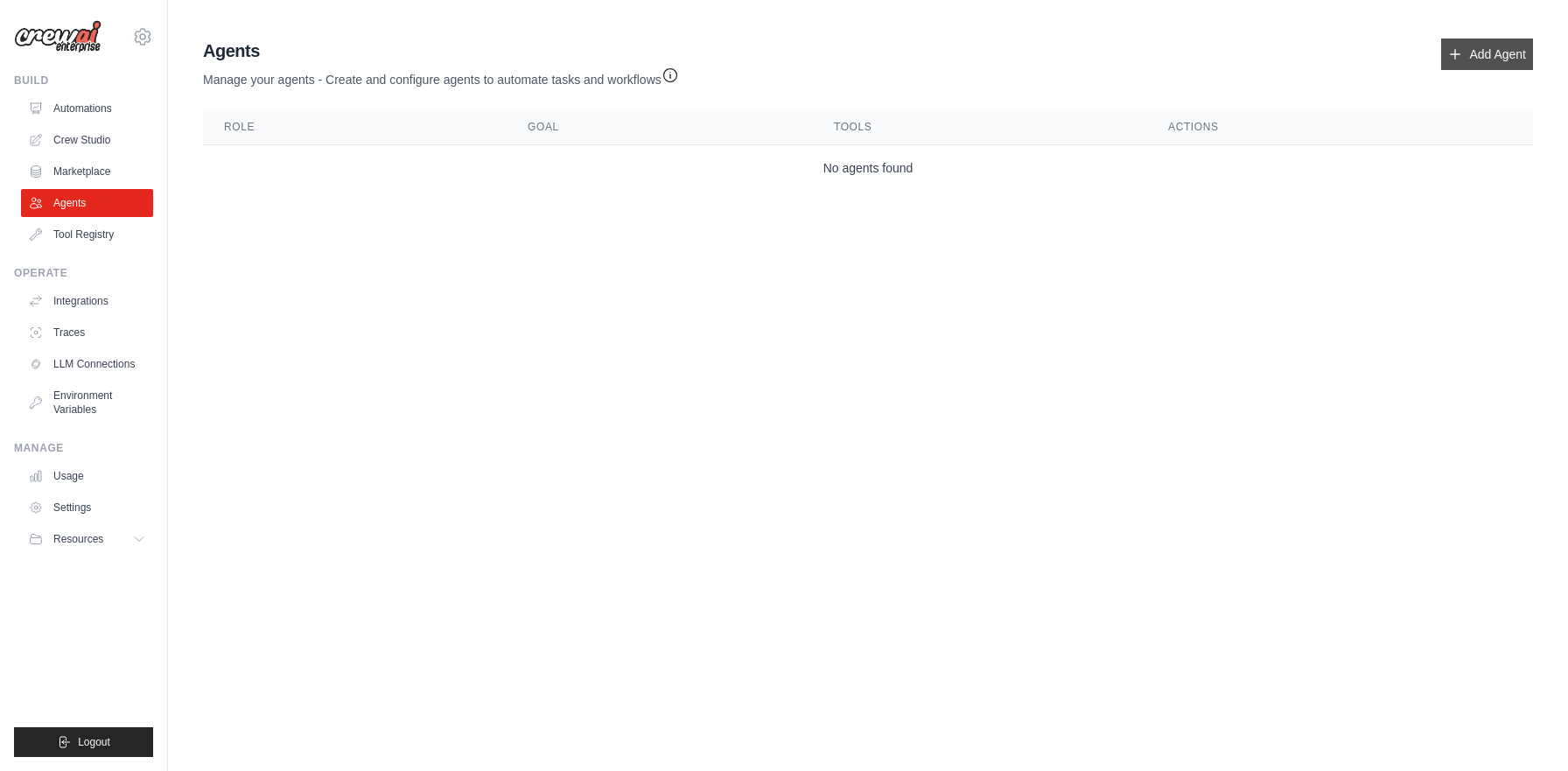
click at [1492, 55] on link "Add Agent" at bounding box center [1487, 55] width 91 height 31
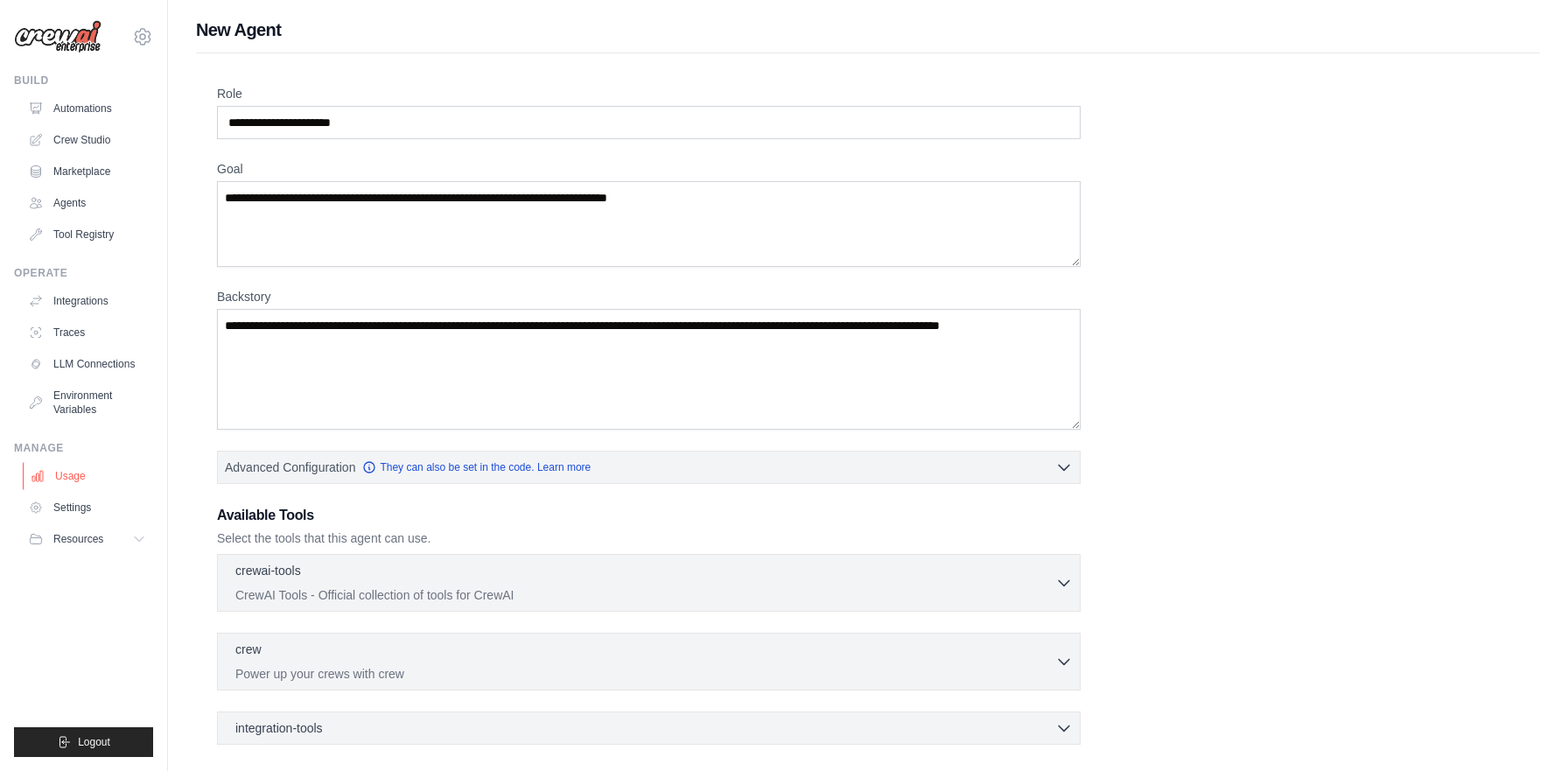
click at [83, 473] on link "Usage" at bounding box center [89, 476] width 132 height 28
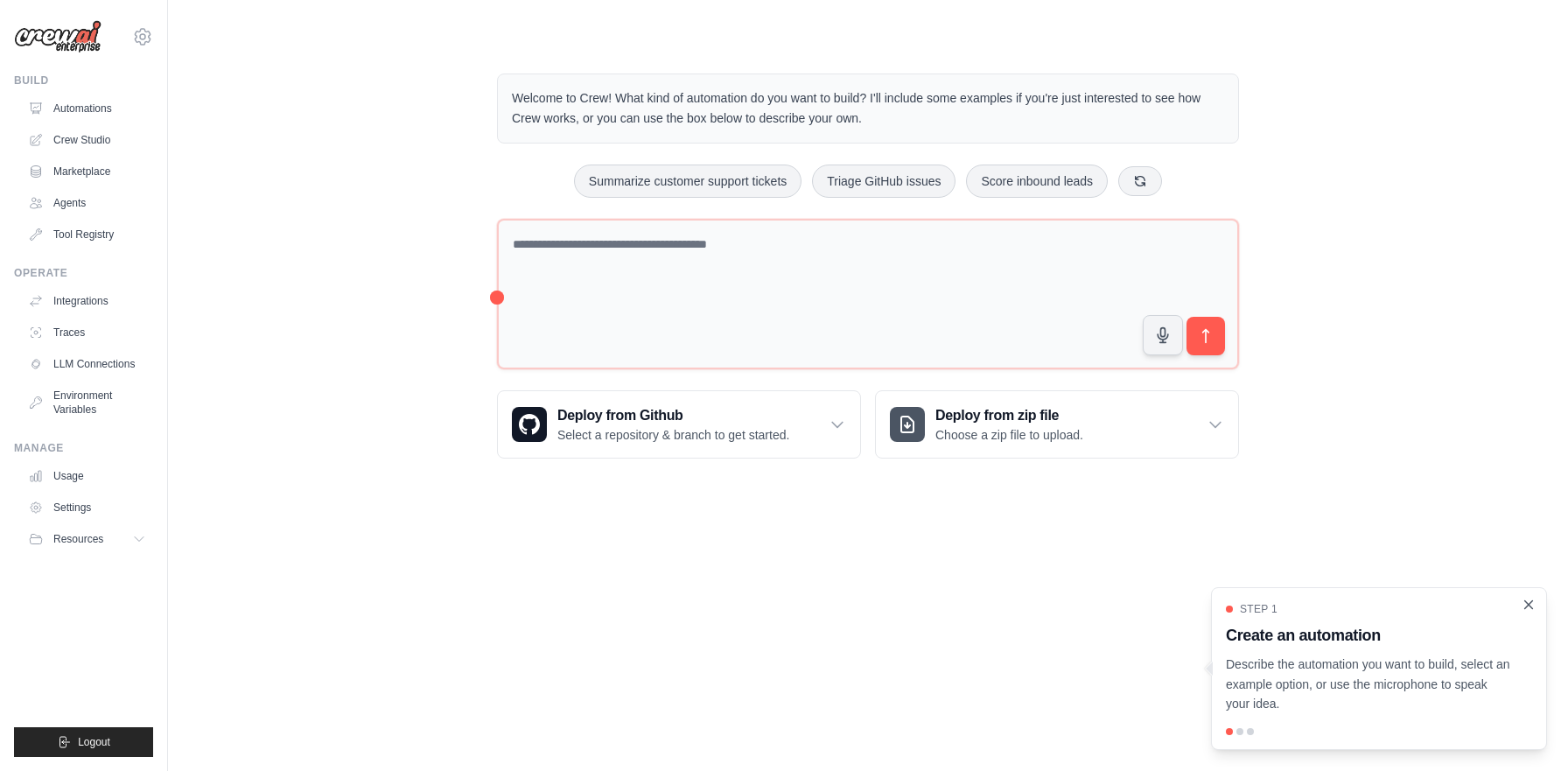
click at [1529, 607] on icon "Close walkthrough" at bounding box center [1528, 605] width 16 height 16
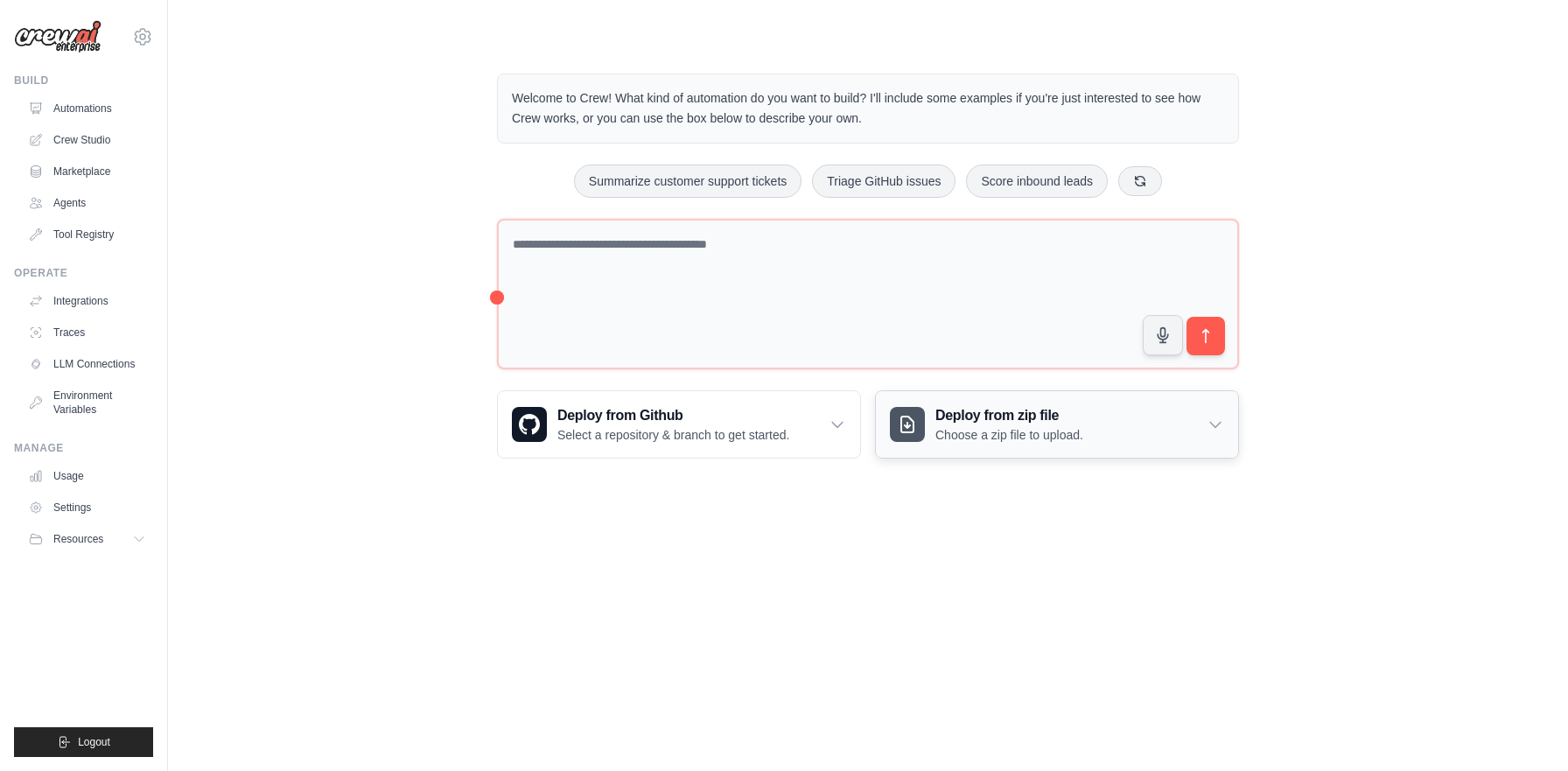
click at [942, 402] on div "Deploy from zip file Choose a zip file to upload." at bounding box center [1057, 424] width 362 height 67
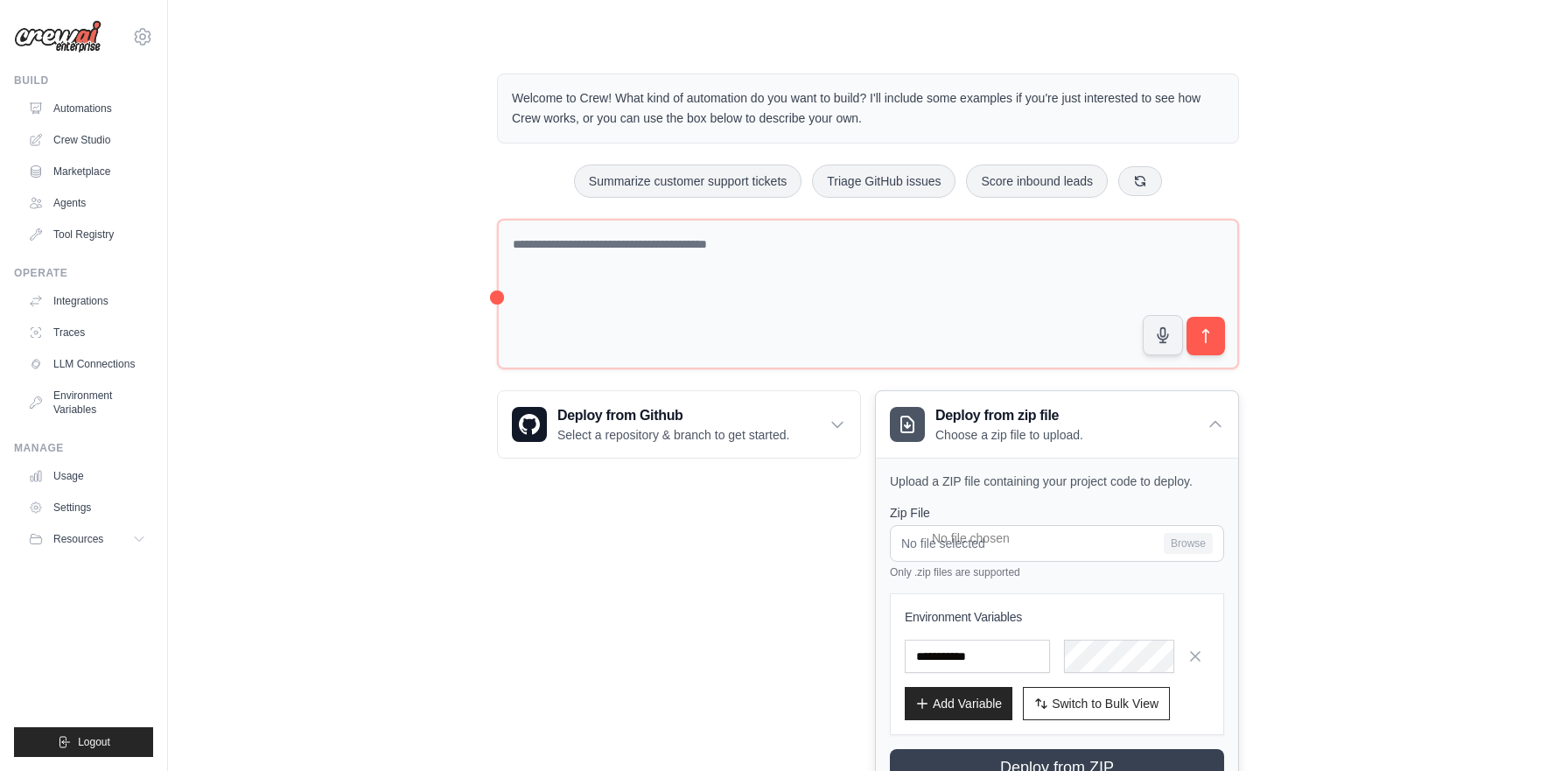
scroll to position [75, 0]
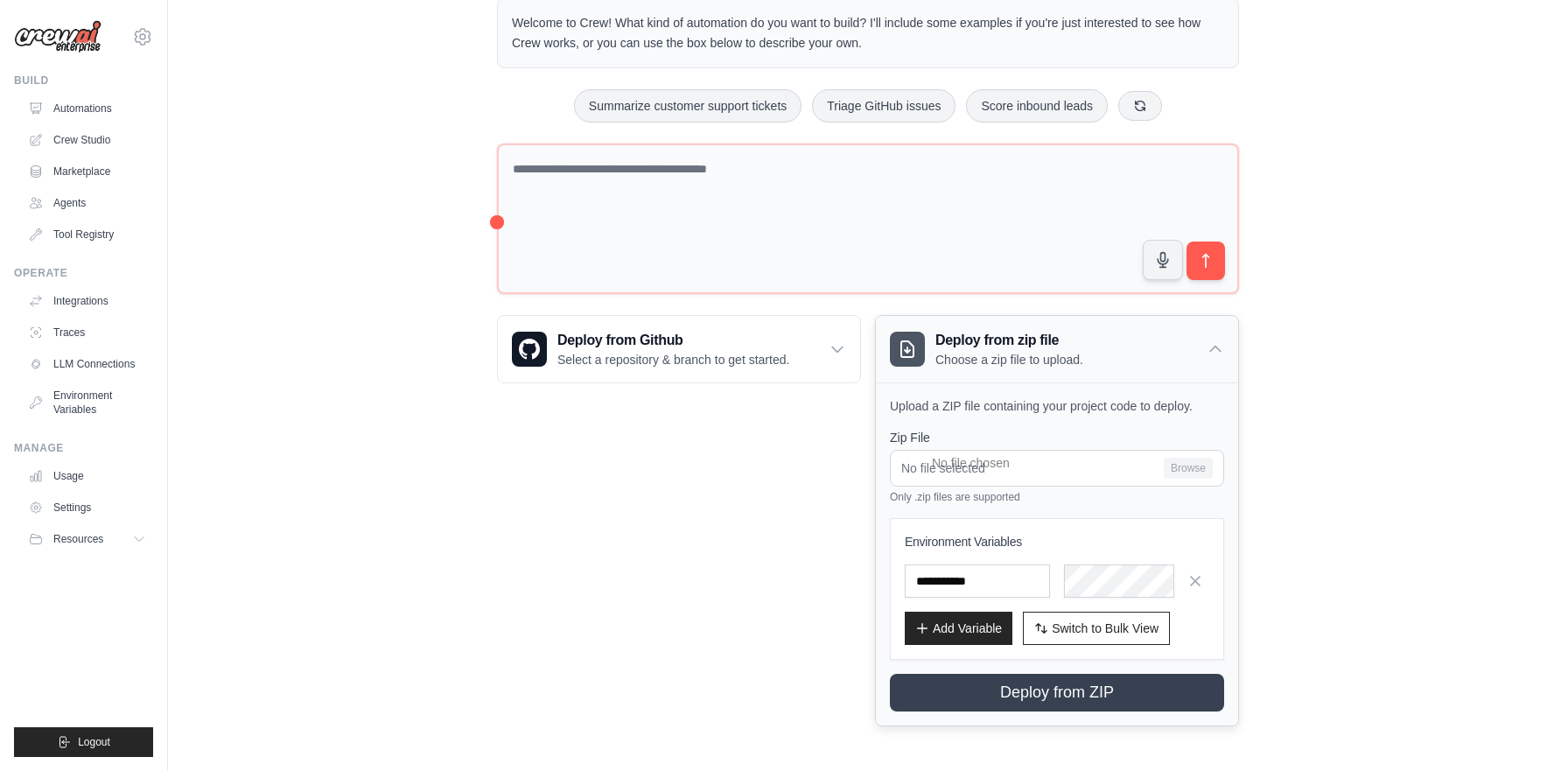
click at [1212, 349] on icon at bounding box center [1215, 349] width 10 height 6
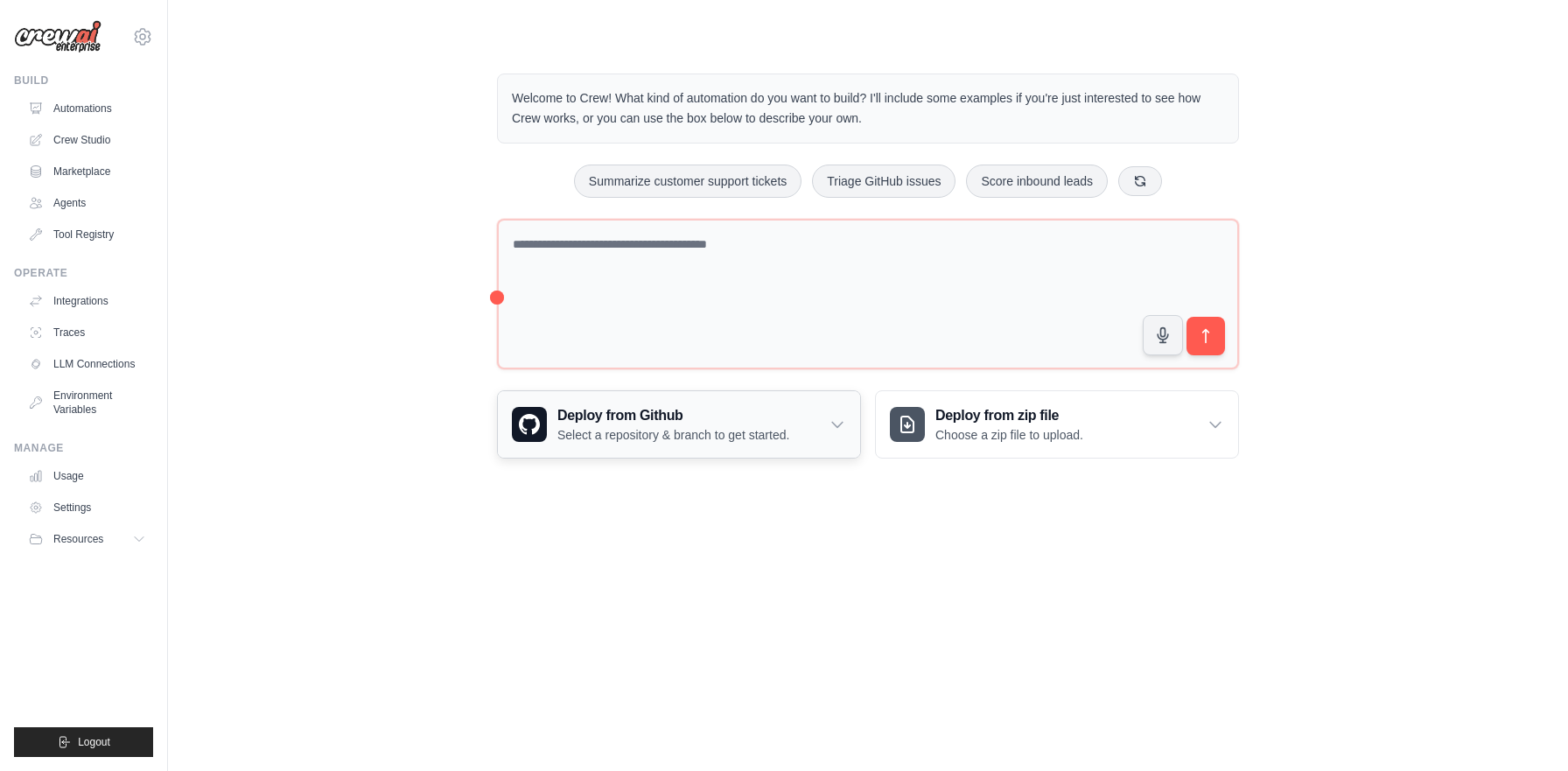
click at [833, 424] on icon at bounding box center [837, 424] width 18 height 18
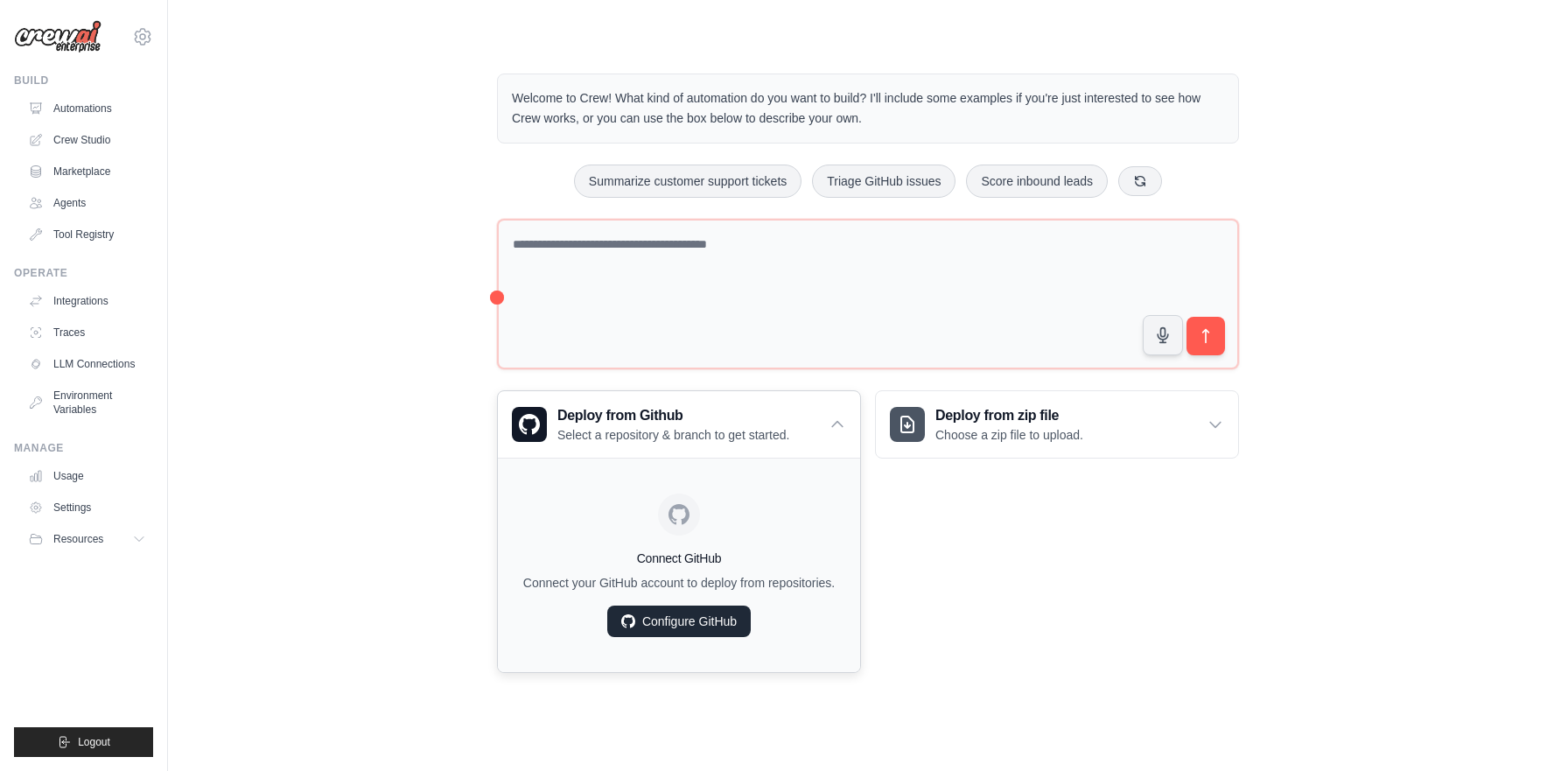
click at [707, 630] on link "Configure GitHub" at bounding box center [678, 621] width 143 height 31
